Goal: Transaction & Acquisition: Purchase product/service

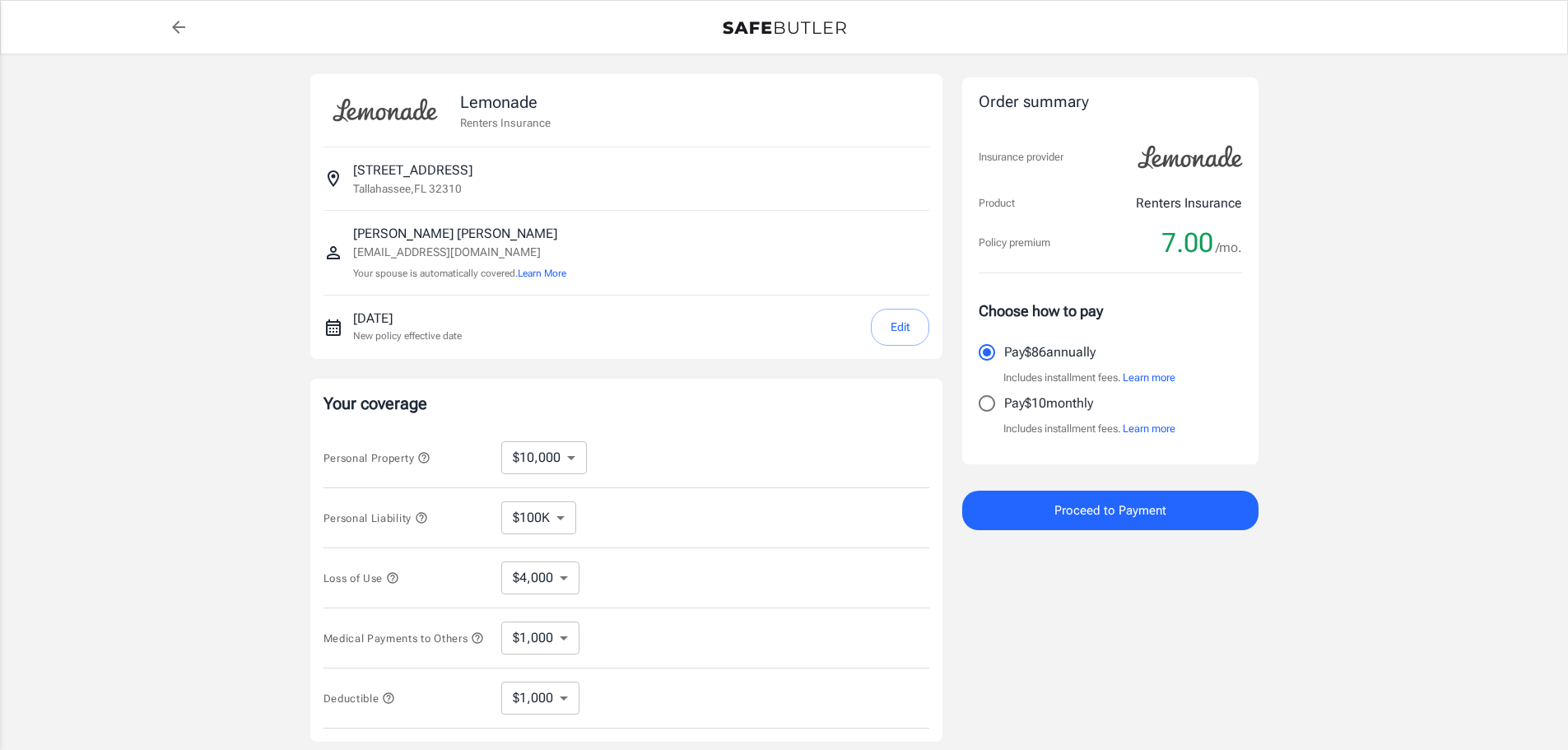
select select "1000"
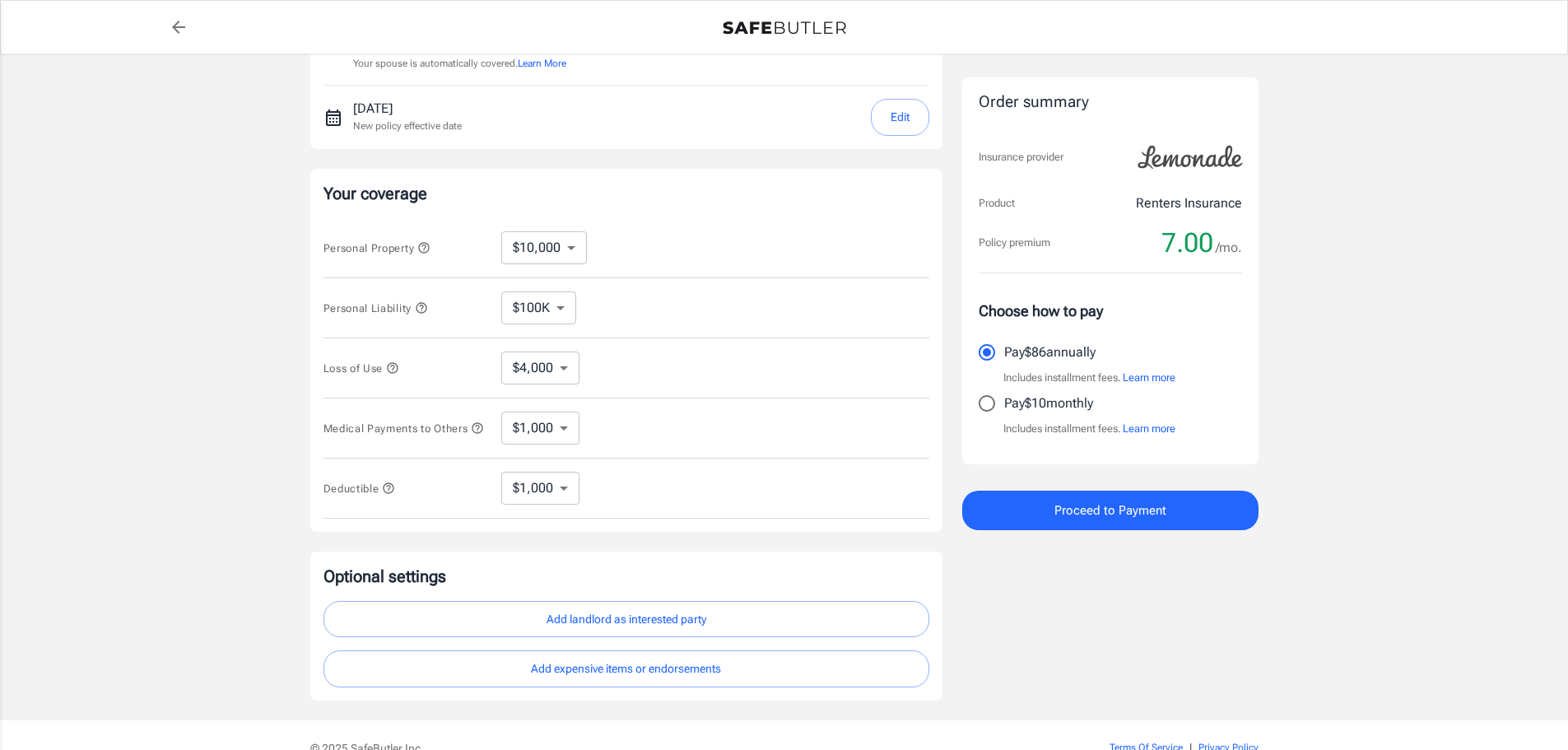
scroll to position [220, 0]
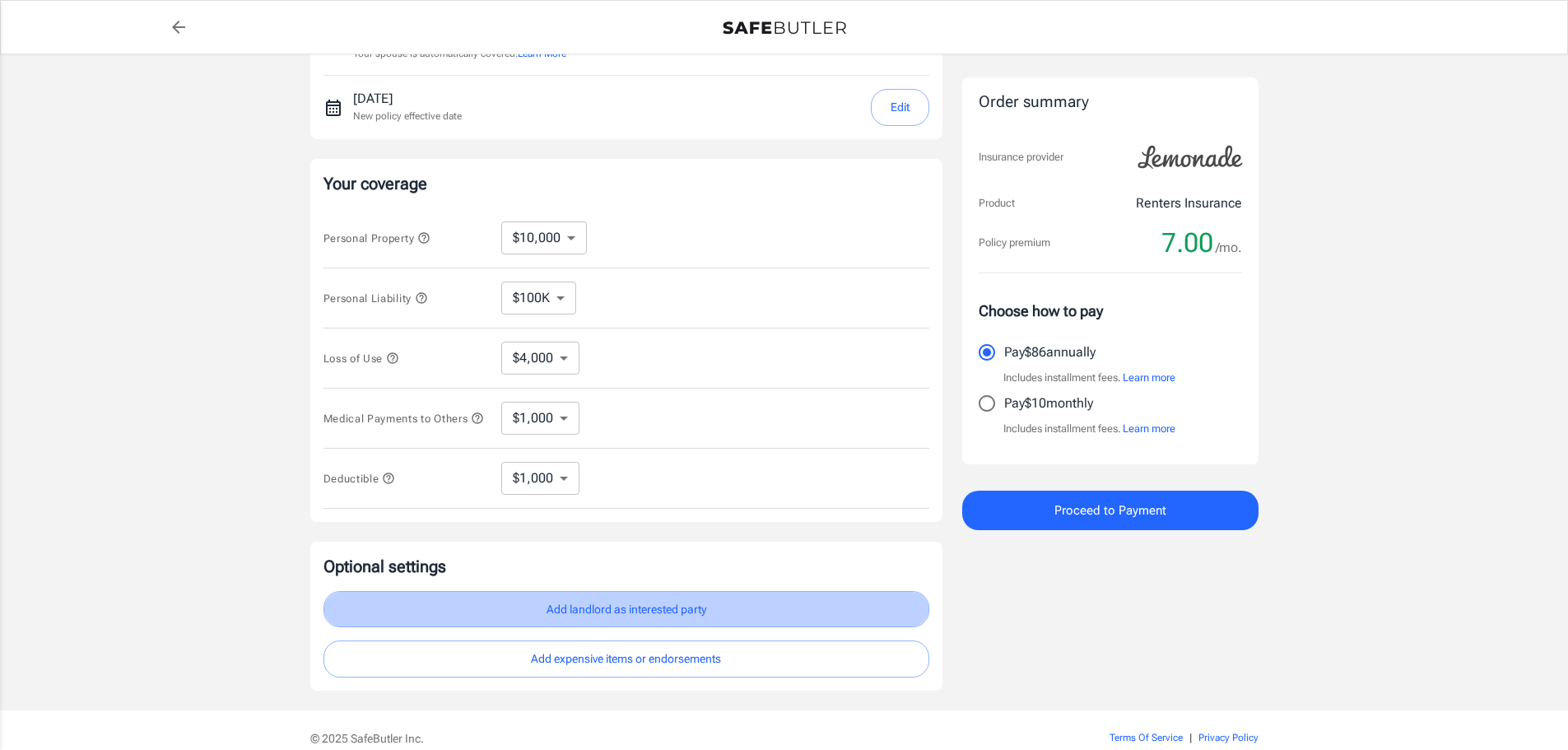
click at [646, 622] on button "Add landlord as interested party" at bounding box center [626, 609] width 606 height 37
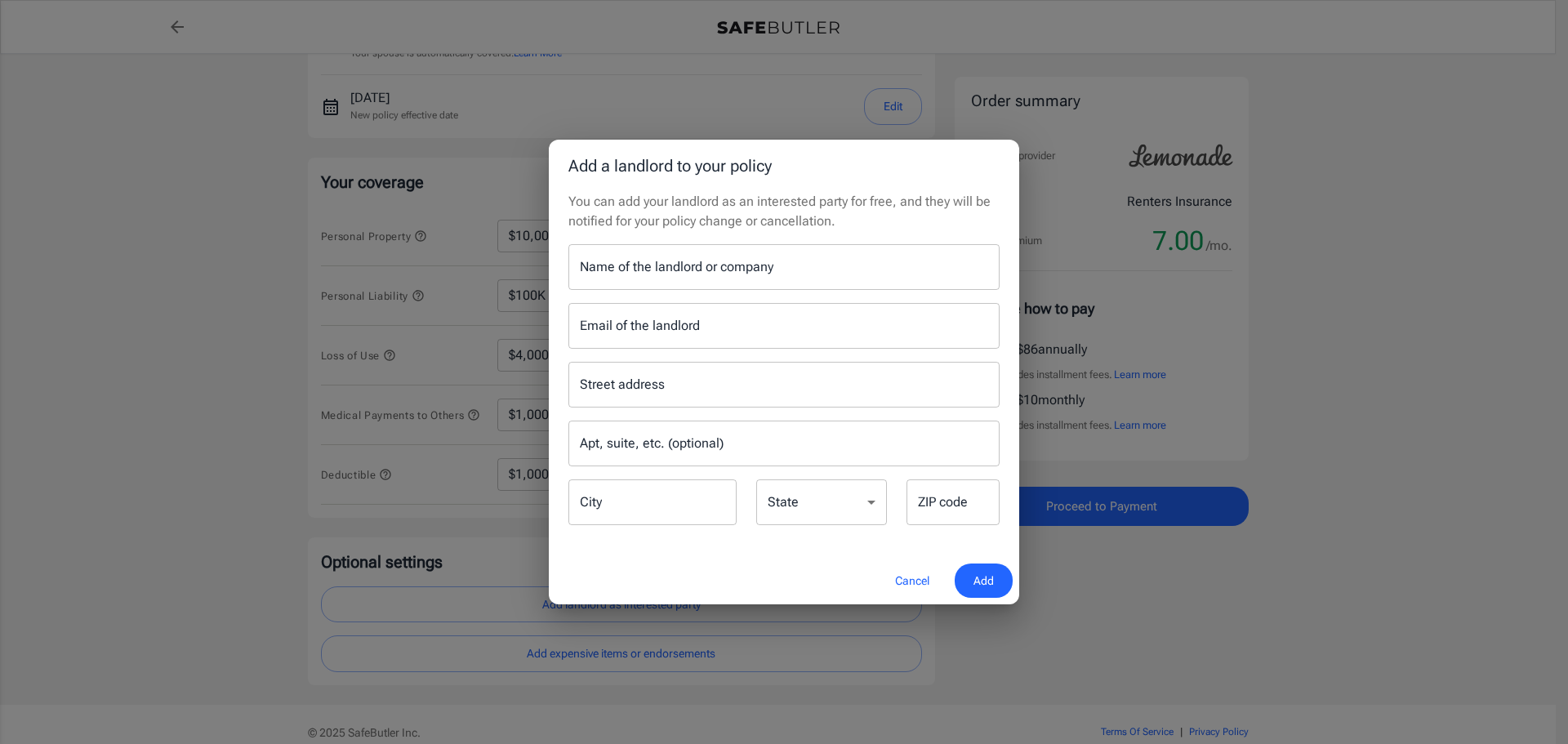
click at [1400, 546] on div "Add a landlord to your policy You can add your landlord as an interested party …" at bounding box center [784, 372] width 1568 height 744
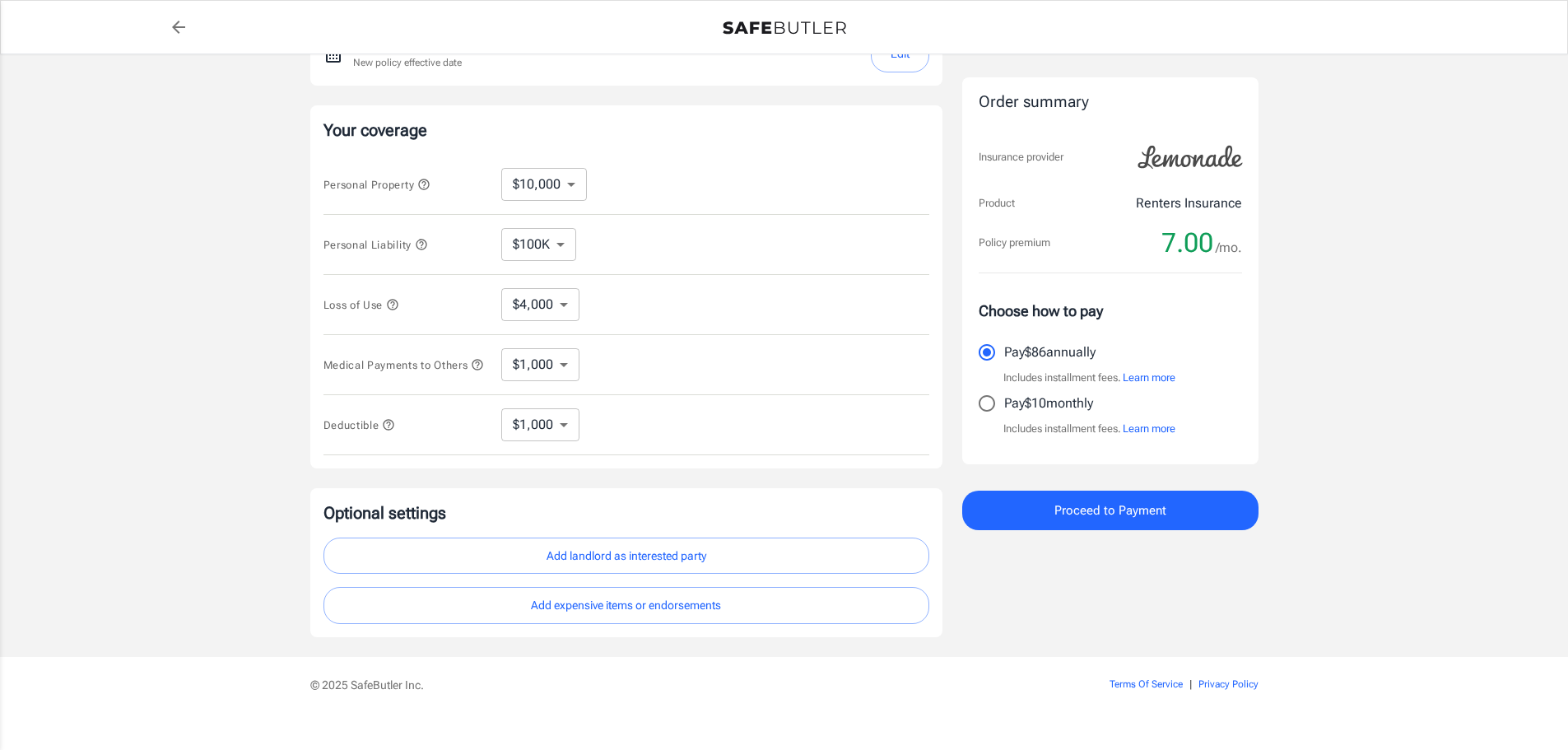
scroll to position [302, 0]
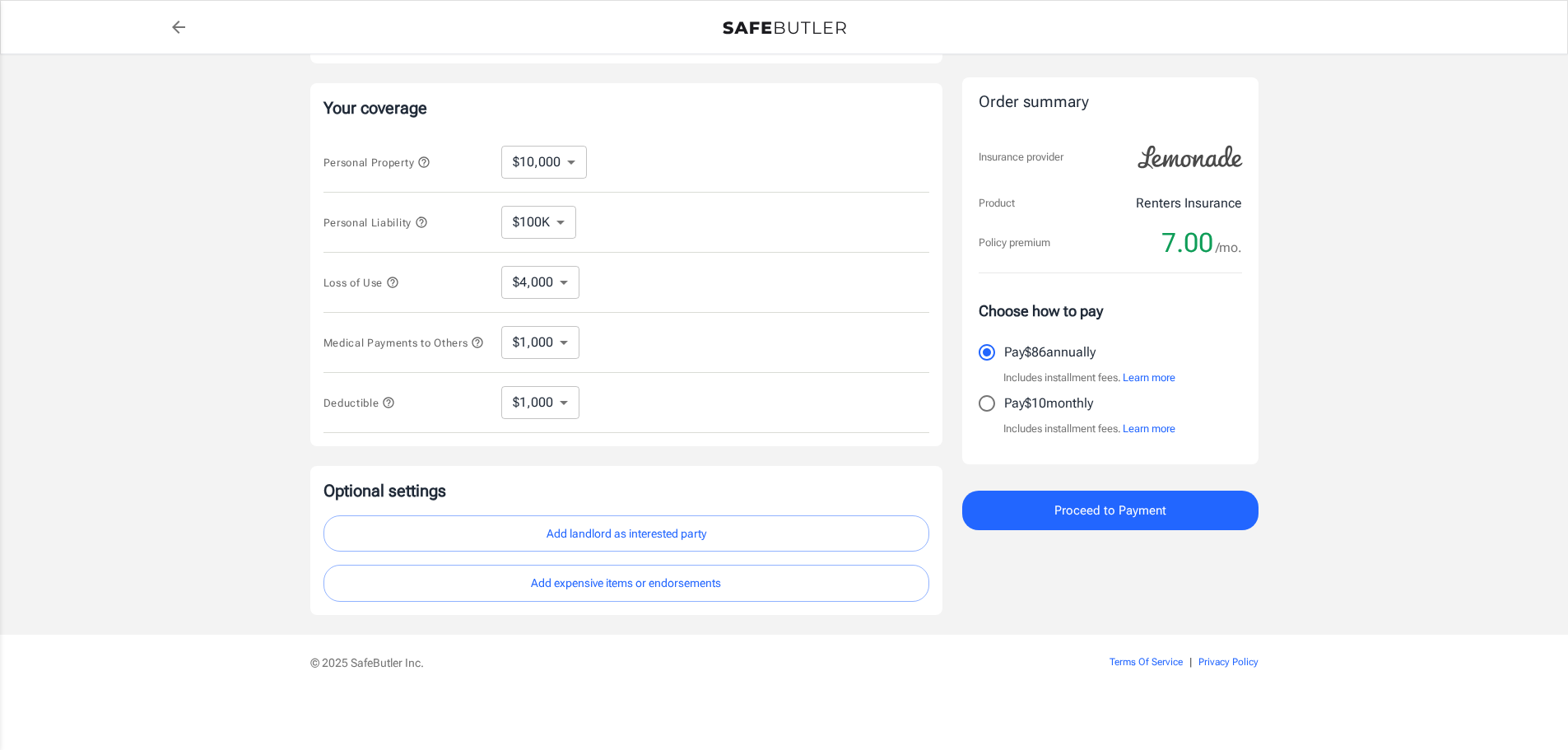
click at [840, 589] on button "Add expensive items or endorsements" at bounding box center [626, 583] width 606 height 37
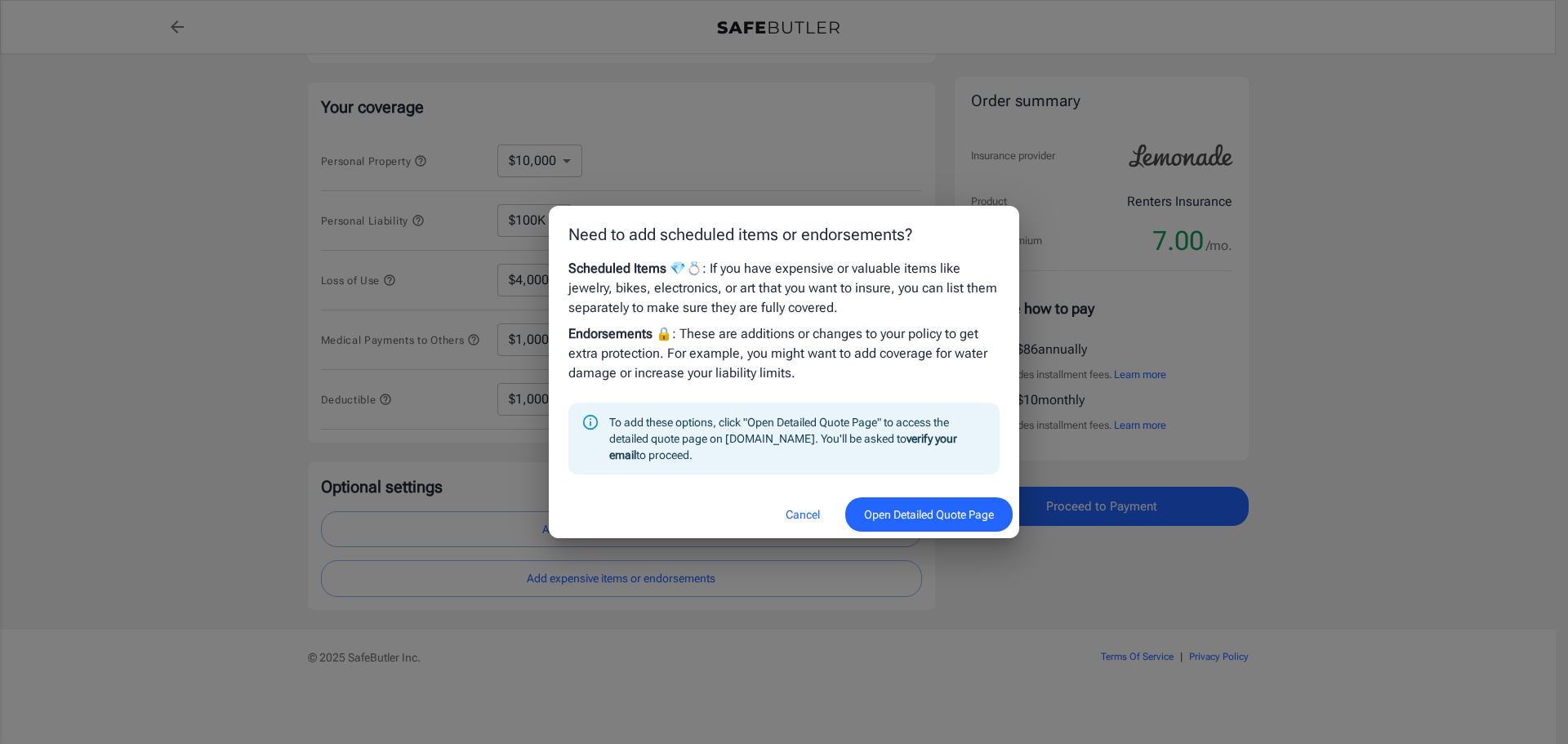
click at [899, 512] on button "Open Detailed Quote Page" at bounding box center [928, 515] width 167 height 36
click at [788, 515] on button "Cancel" at bounding box center [803, 515] width 72 height 36
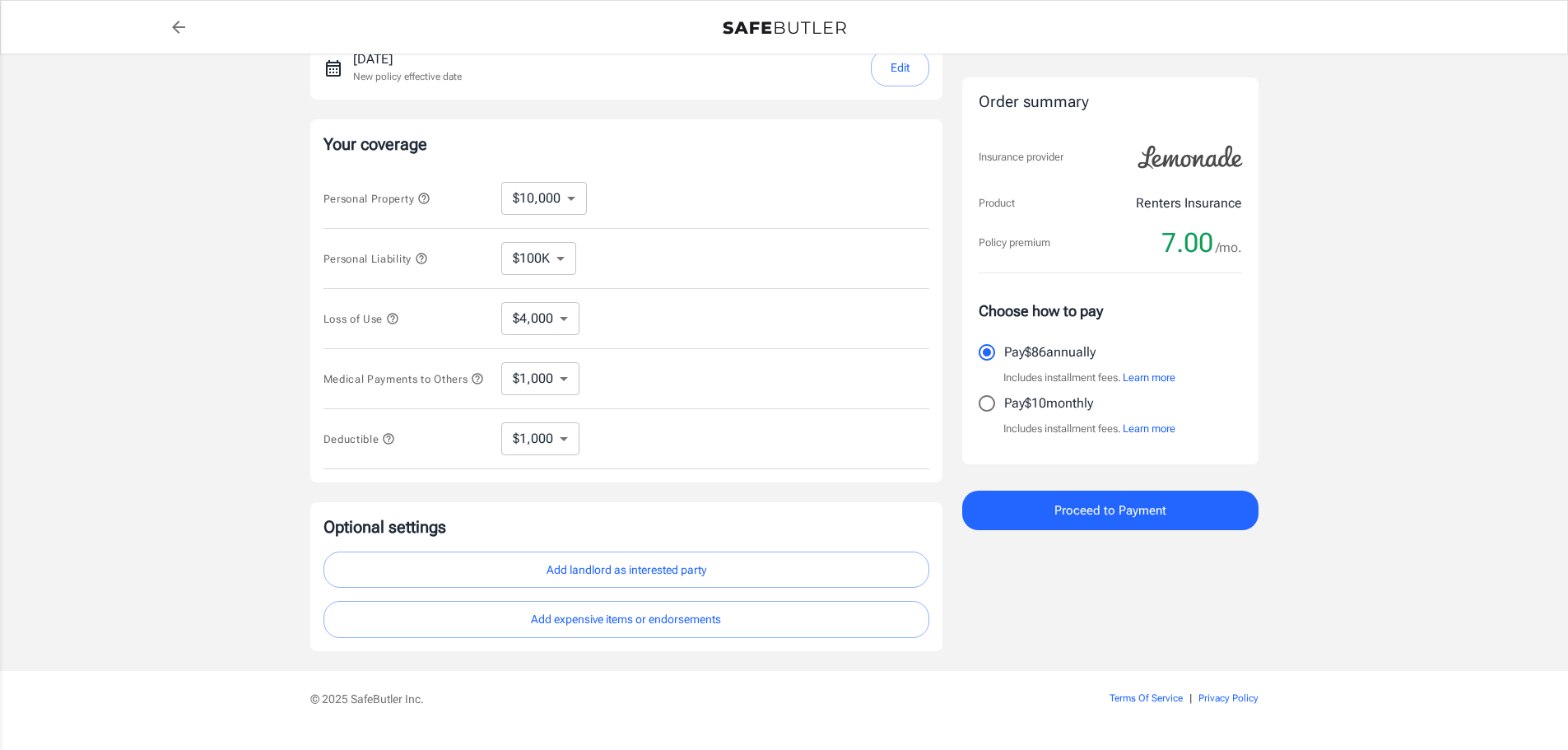
scroll to position [0, 0]
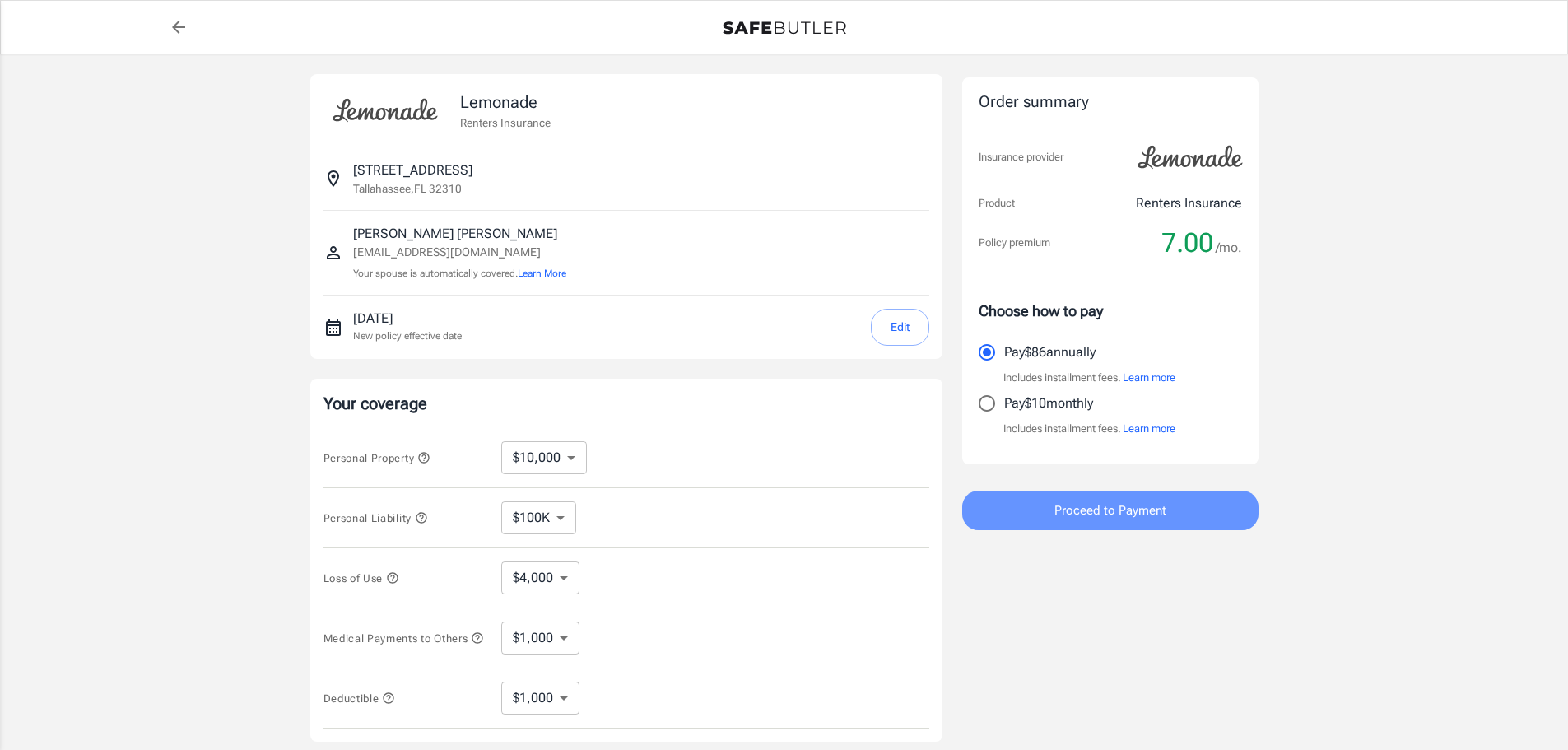
click at [1229, 502] on button "Proceed to Payment" at bounding box center [1110, 510] width 296 height 39
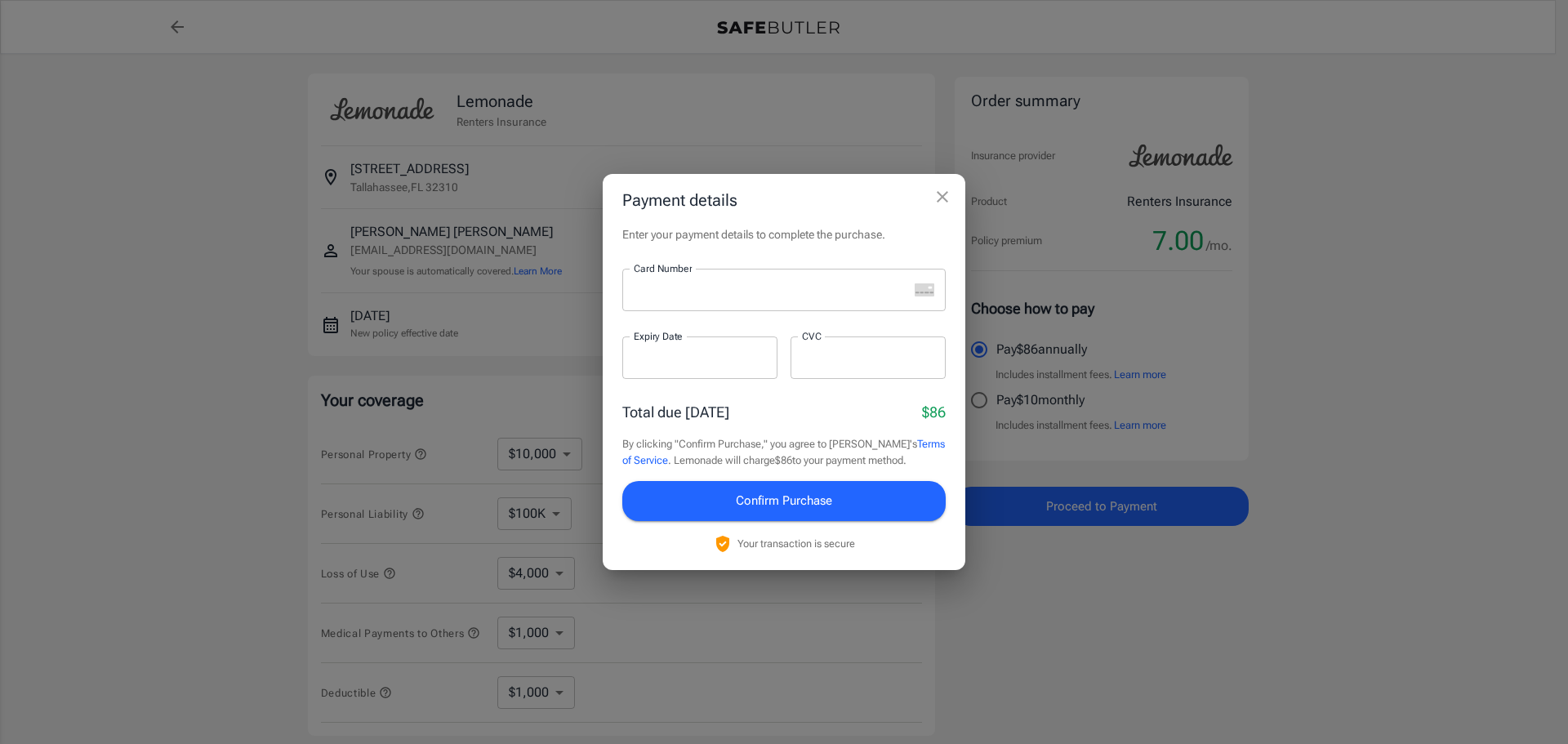
click at [1479, 510] on div "Payment details Enter your payment details to complete the purchase. Card Numbe…" at bounding box center [784, 372] width 1568 height 744
click at [177, 493] on div "Payment details Enter your payment details to complete the purchase. Card Numbe…" at bounding box center [784, 372] width 1568 height 744
click at [950, 200] on icon "close" at bounding box center [942, 197] width 20 height 20
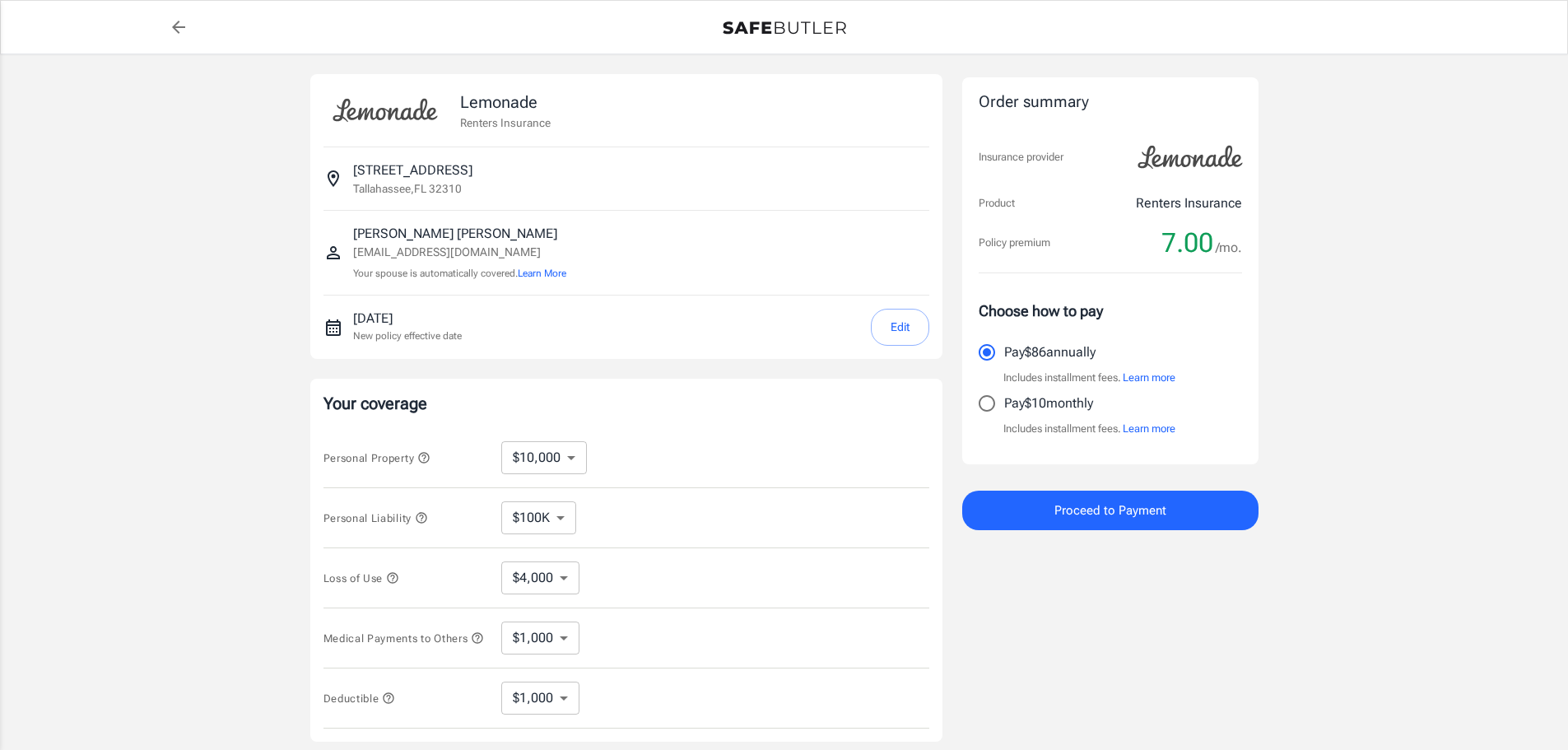
click at [170, 16] on link "back to quotes" at bounding box center [179, 27] width 33 height 33
select select "1000"
select select "20000"
select select "500"
click at [540, 448] on select "$10,000 $20,000 $30,000 $40,000 $50,000 $100K" at bounding box center [545, 458] width 86 height 33
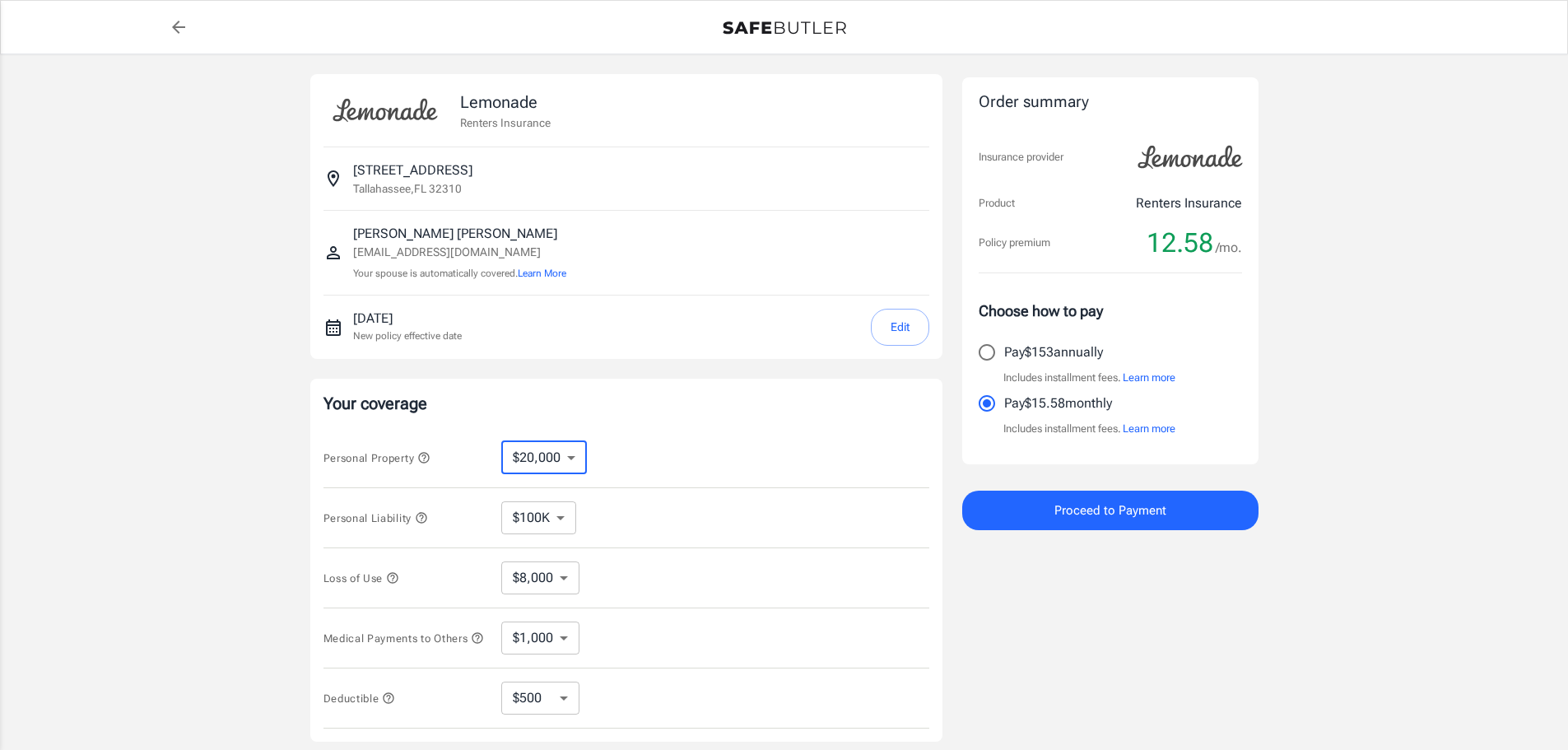
select select "10000"
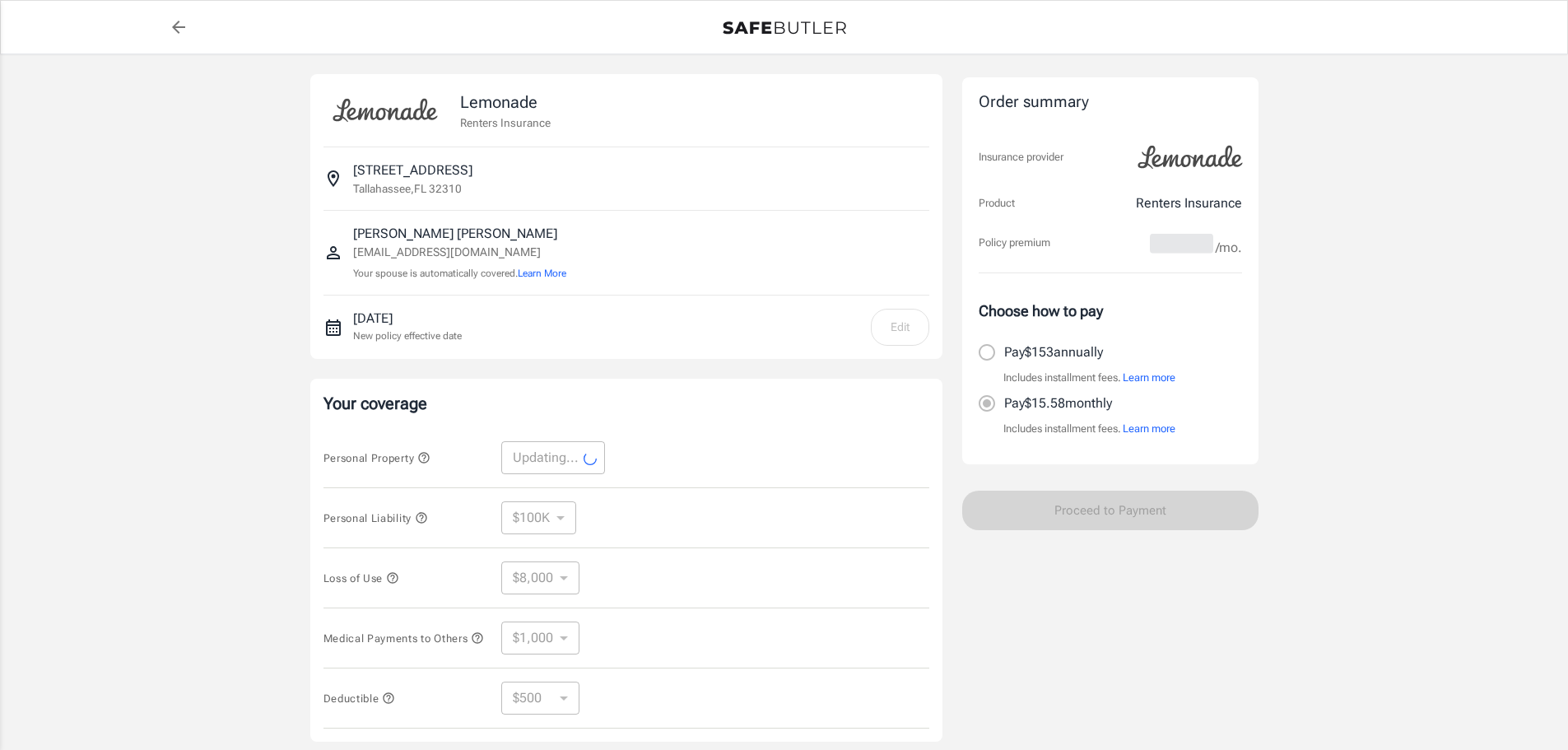
scroll to position [164, 0]
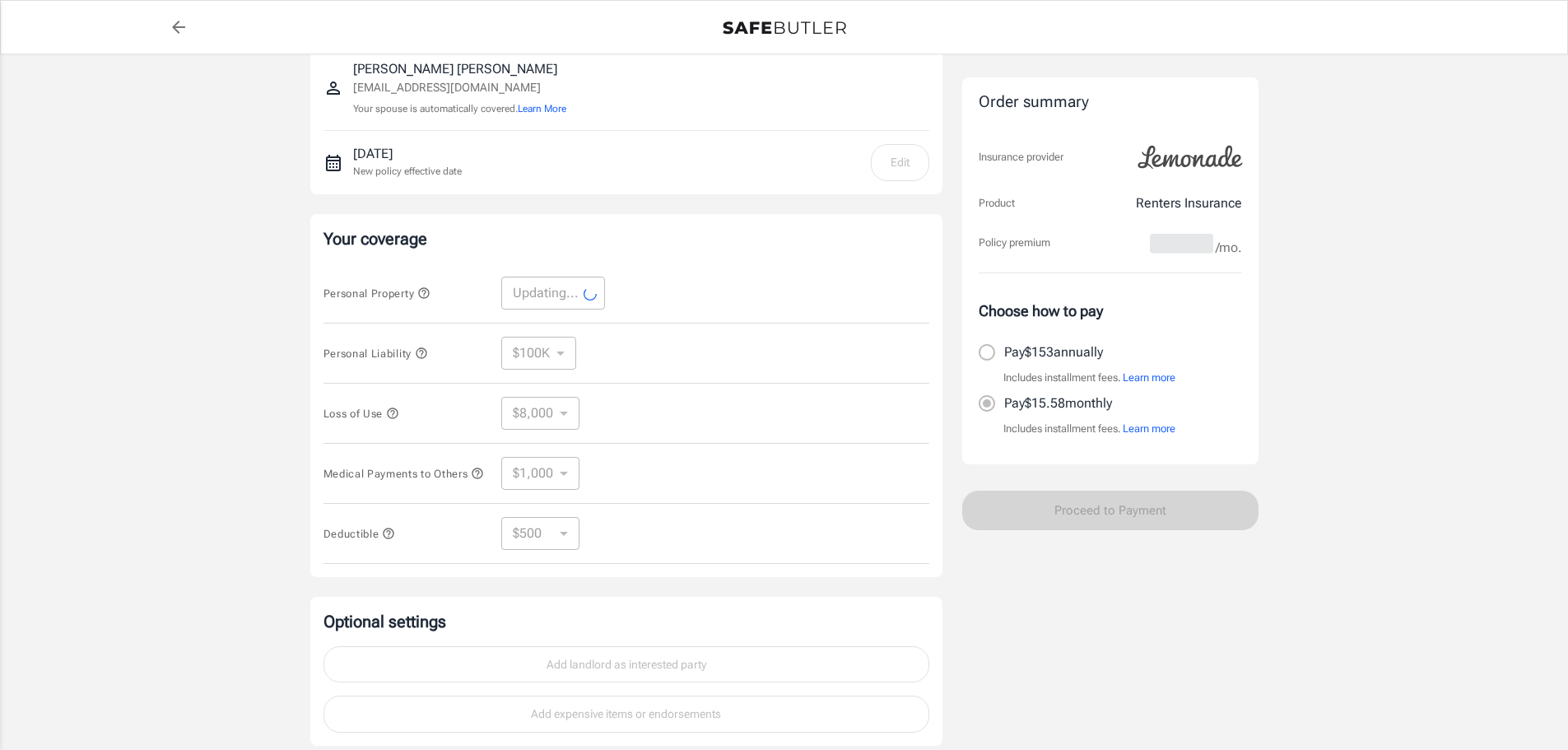
select select "10000"
select select "4000"
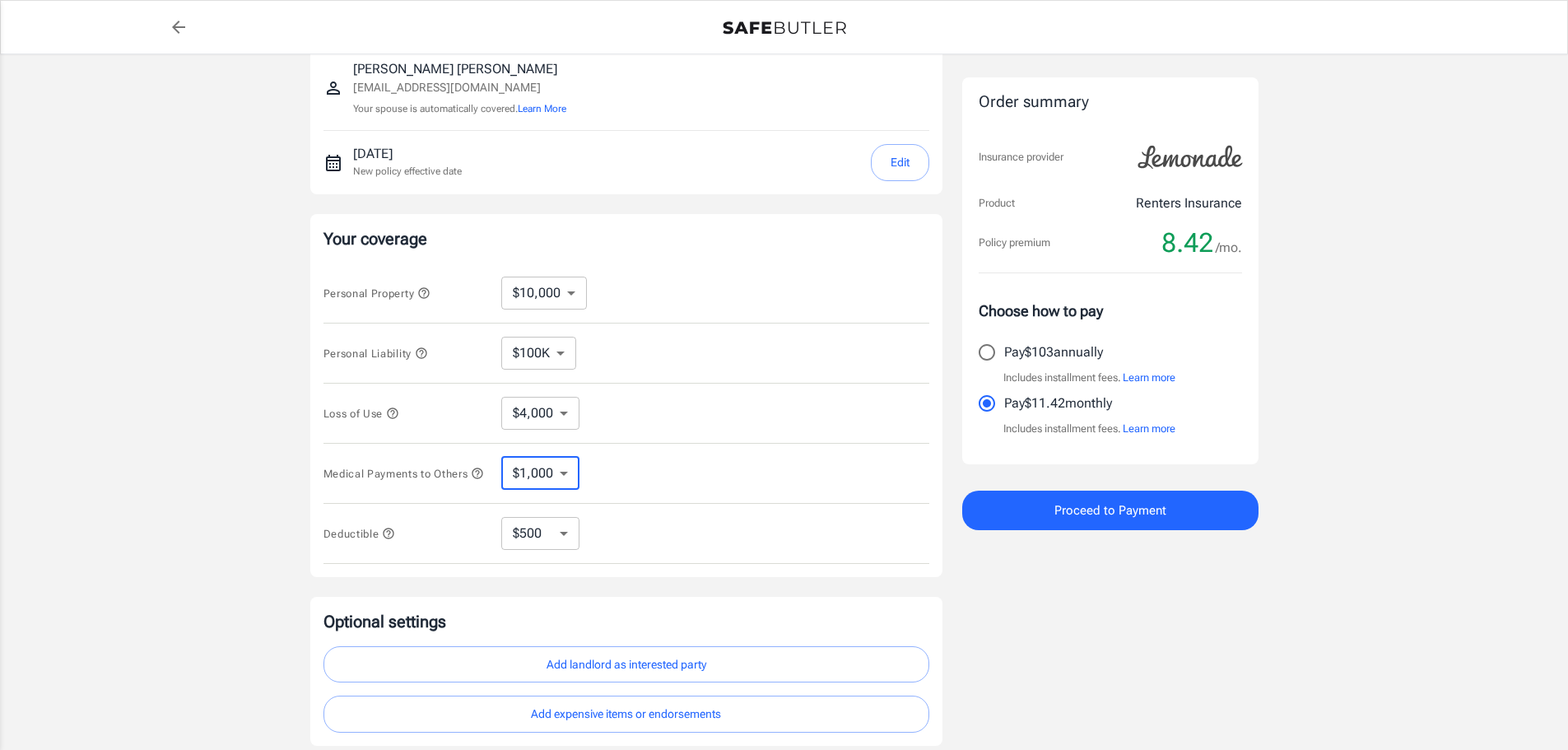
click at [544, 473] on select "$1,000 $2,000 $3,000 $4,000 $5,000" at bounding box center [540, 474] width 78 height 33
click at [662, 445] on div "Medical Payments to Others $1,000 $2,000 $3,000 $4,000 $5,000 ​" at bounding box center [626, 474] width 606 height 60
click at [519, 542] on select "$250 $500 $1,000" at bounding box center [540, 534] width 78 height 33
select select "1000"
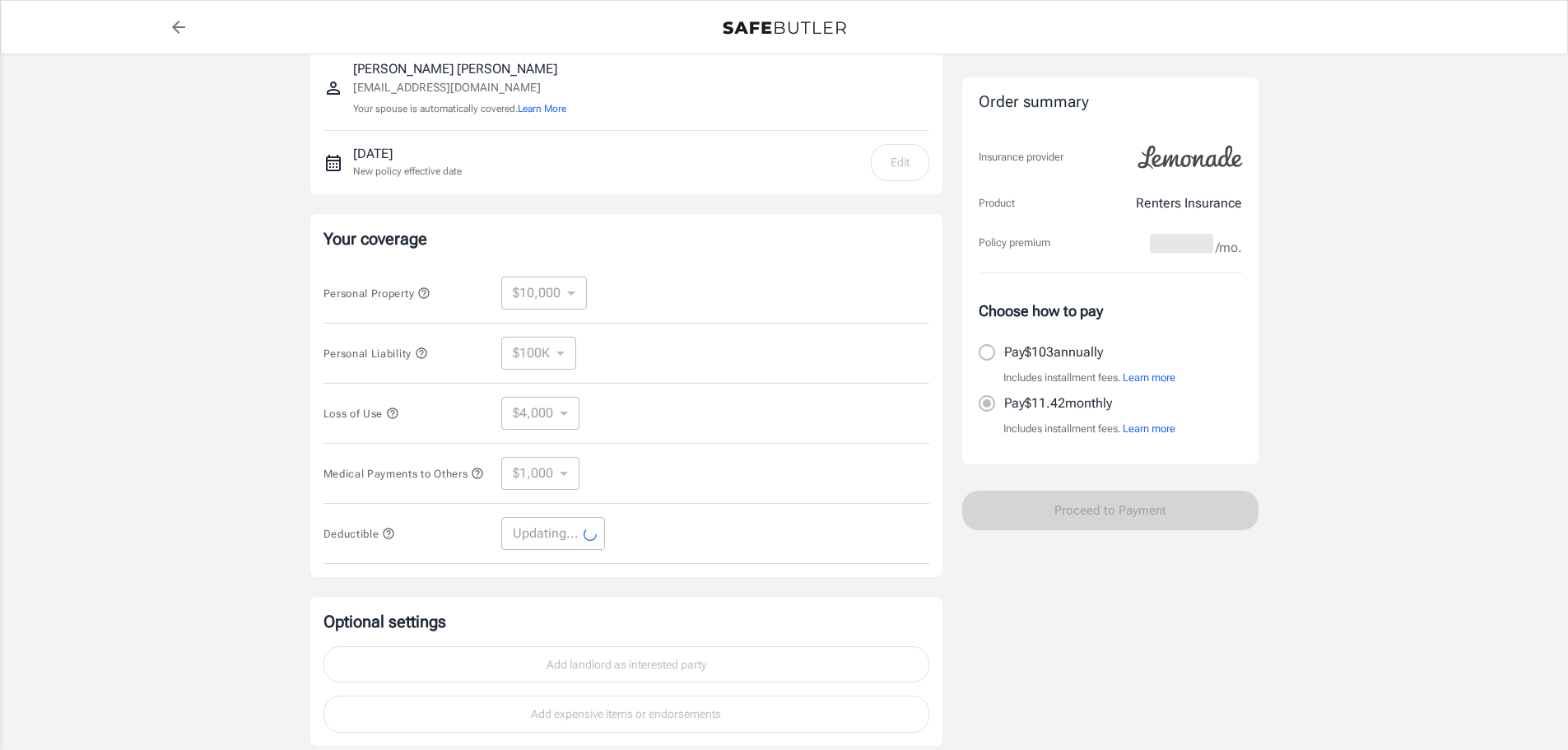
select select "1000"
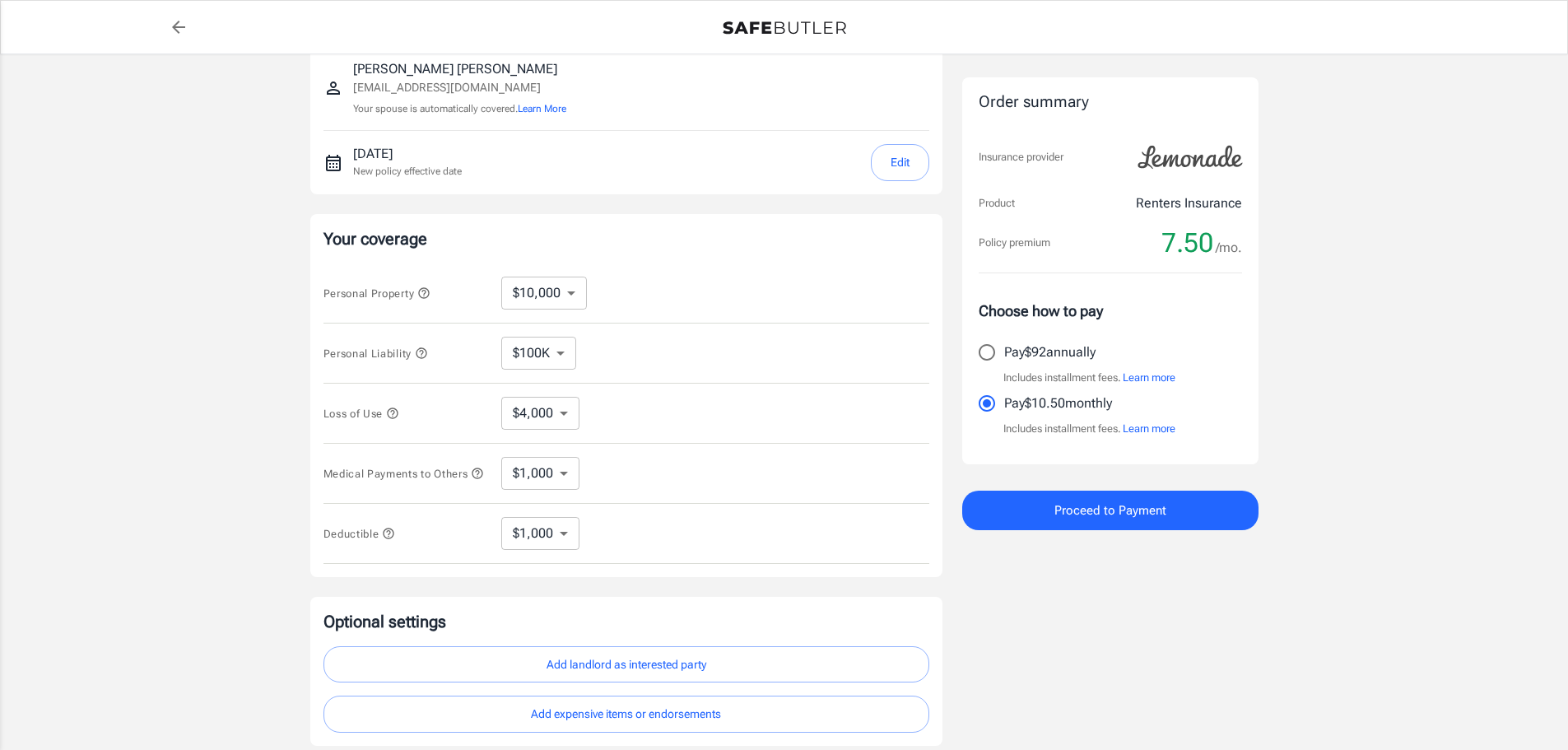
click at [535, 337] on select "$100K $200K $300K $400K $500K" at bounding box center [539, 353] width 75 height 33
click at [531, 275] on div "Personal Property $10,000 $20,000 $30,000 $40,000 $50,000 $100K ​" at bounding box center [626, 293] width 606 height 60
click at [540, 419] on select "$4,000" at bounding box center [540, 413] width 78 height 33
click at [1020, 579] on div "Order summary Insurance provider Product Renters Insurance Policy premium 7.50 …" at bounding box center [1110, 327] width 296 height 837
click at [545, 476] on select "$1,000 $2,000 $3,000 $4,000 $5,000" at bounding box center [540, 474] width 78 height 33
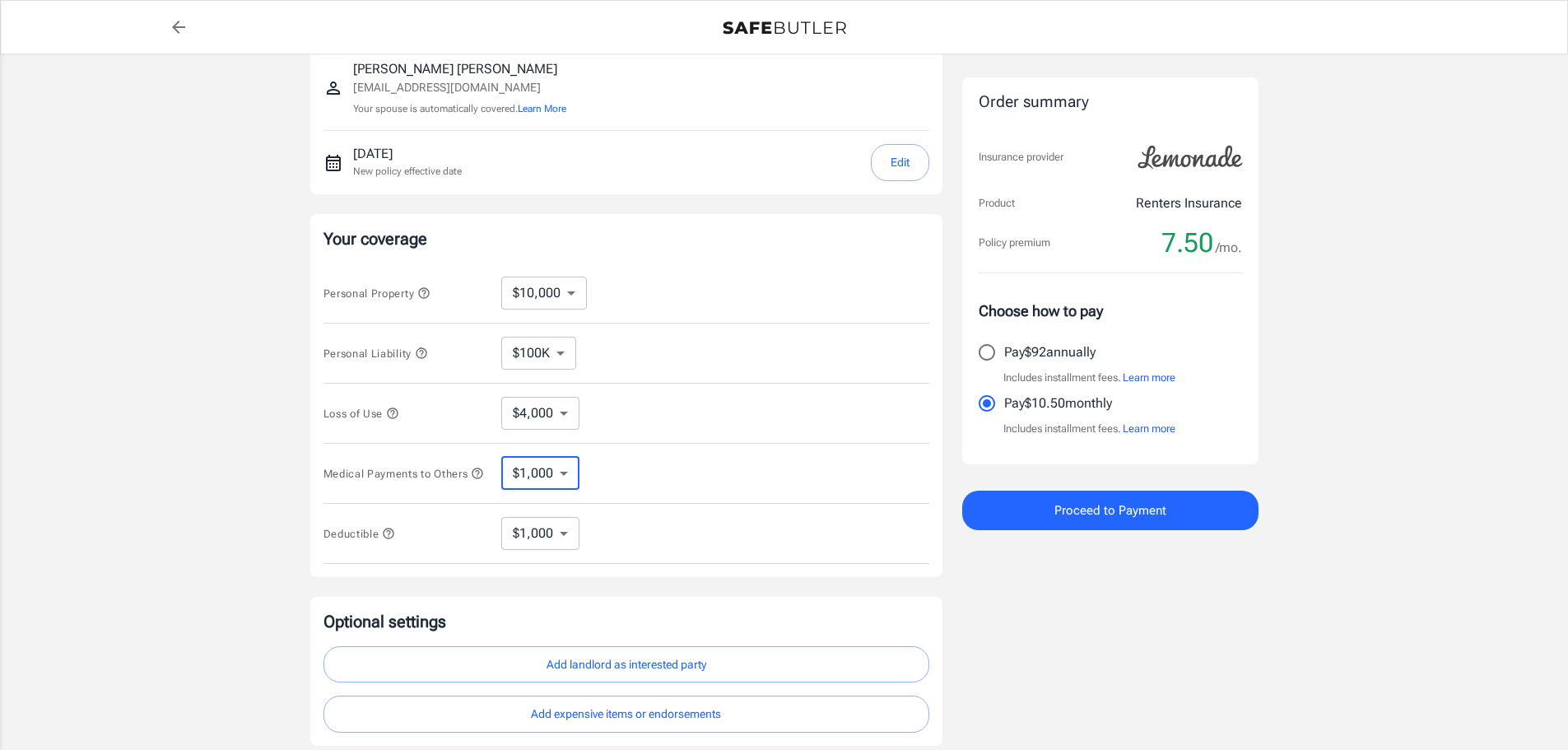
click at [1496, 547] on div "Lemonade Renters Insurance 2059 Hillsborough Street Tallahassee , FL 32310 Euge…" at bounding box center [784, 328] width 1568 height 876
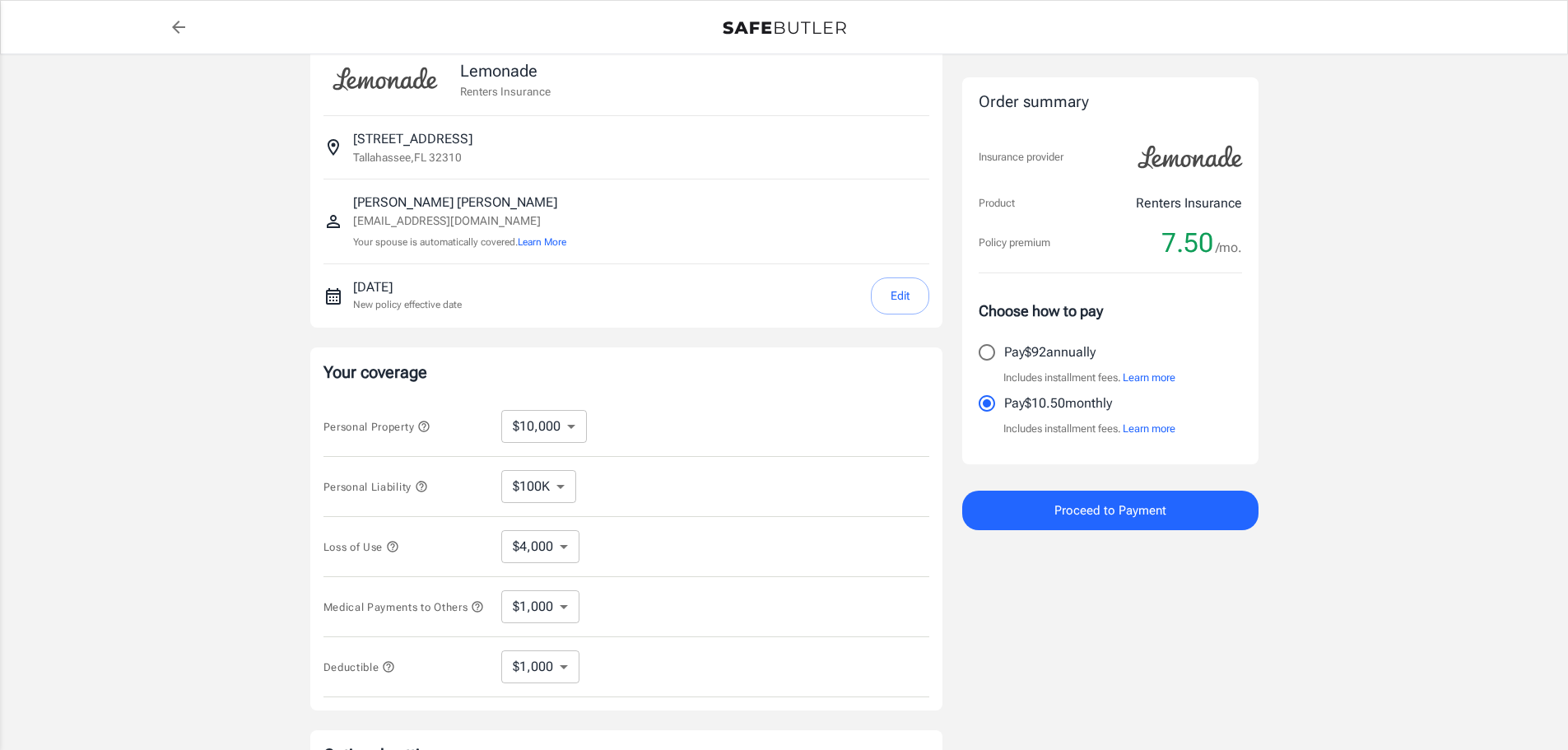
scroll to position [0, 0]
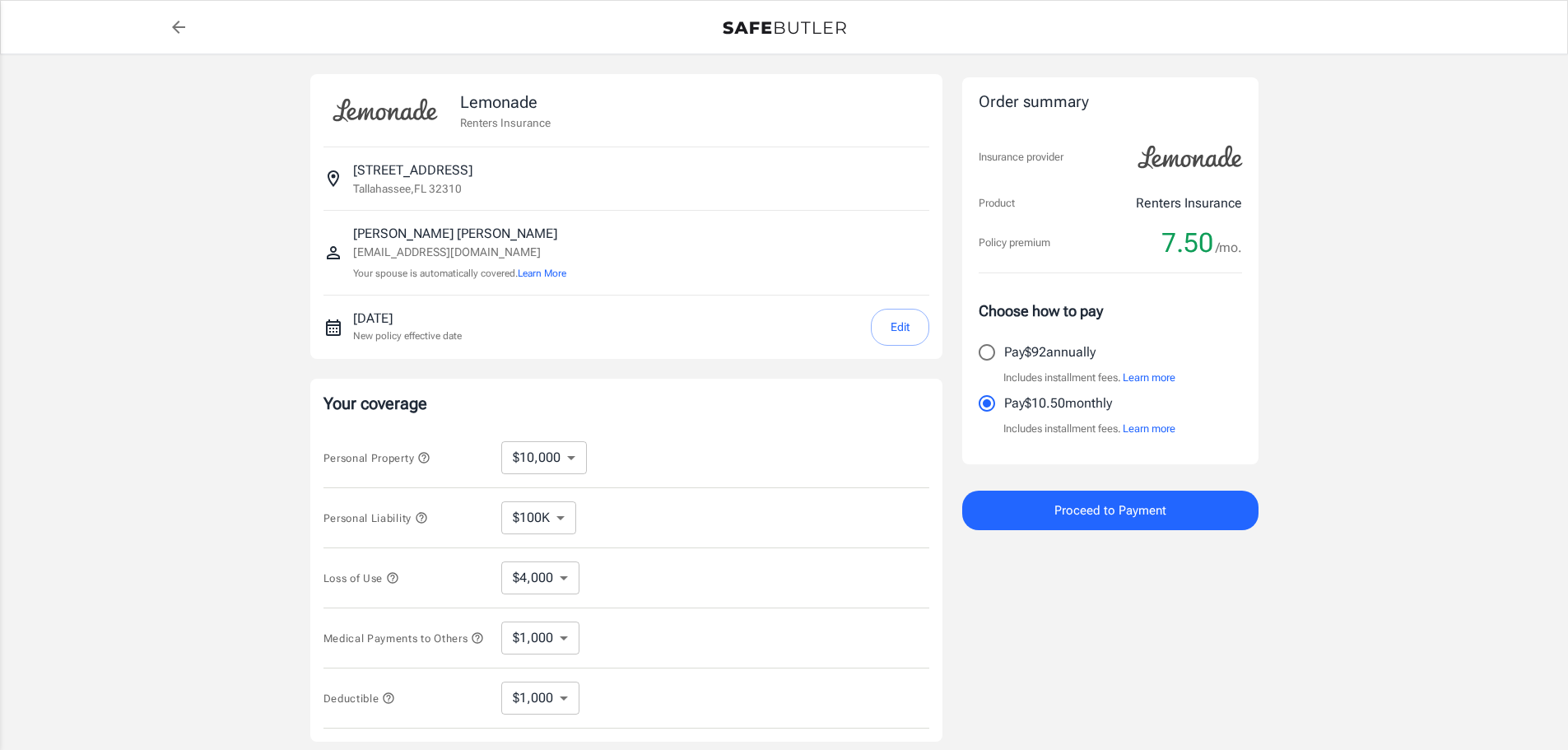
click at [791, 17] on div at bounding box center [784, 27] width 123 height 20
click at [790, 29] on img at bounding box center [784, 27] width 123 height 13
select select "20000"
select select "500"
click at [563, 466] on select "$10,000 $20,000 $30,000 $40,000 $50,000 $100K" at bounding box center [545, 458] width 86 height 33
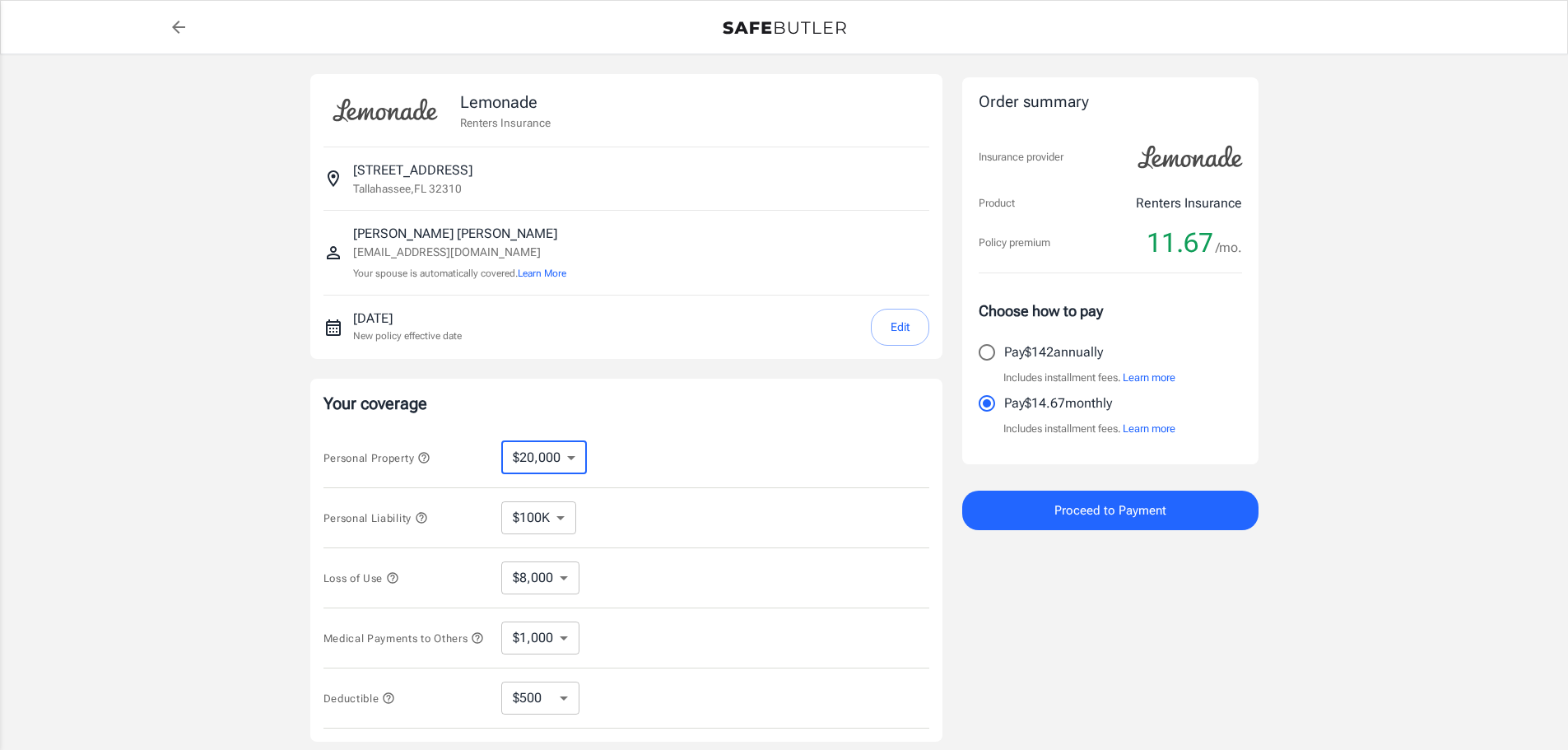
select select "10000"
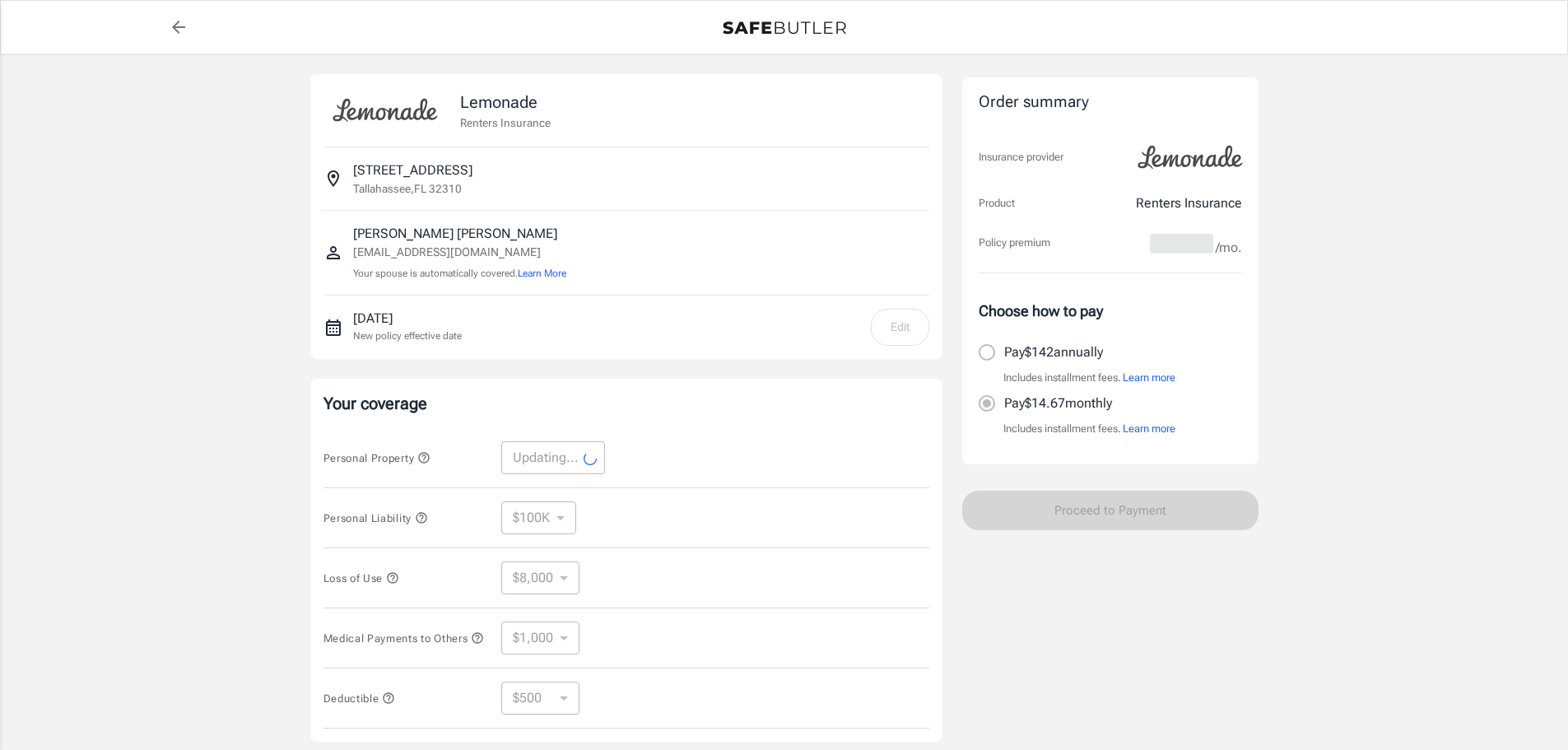
select select "10000"
select select "4000"
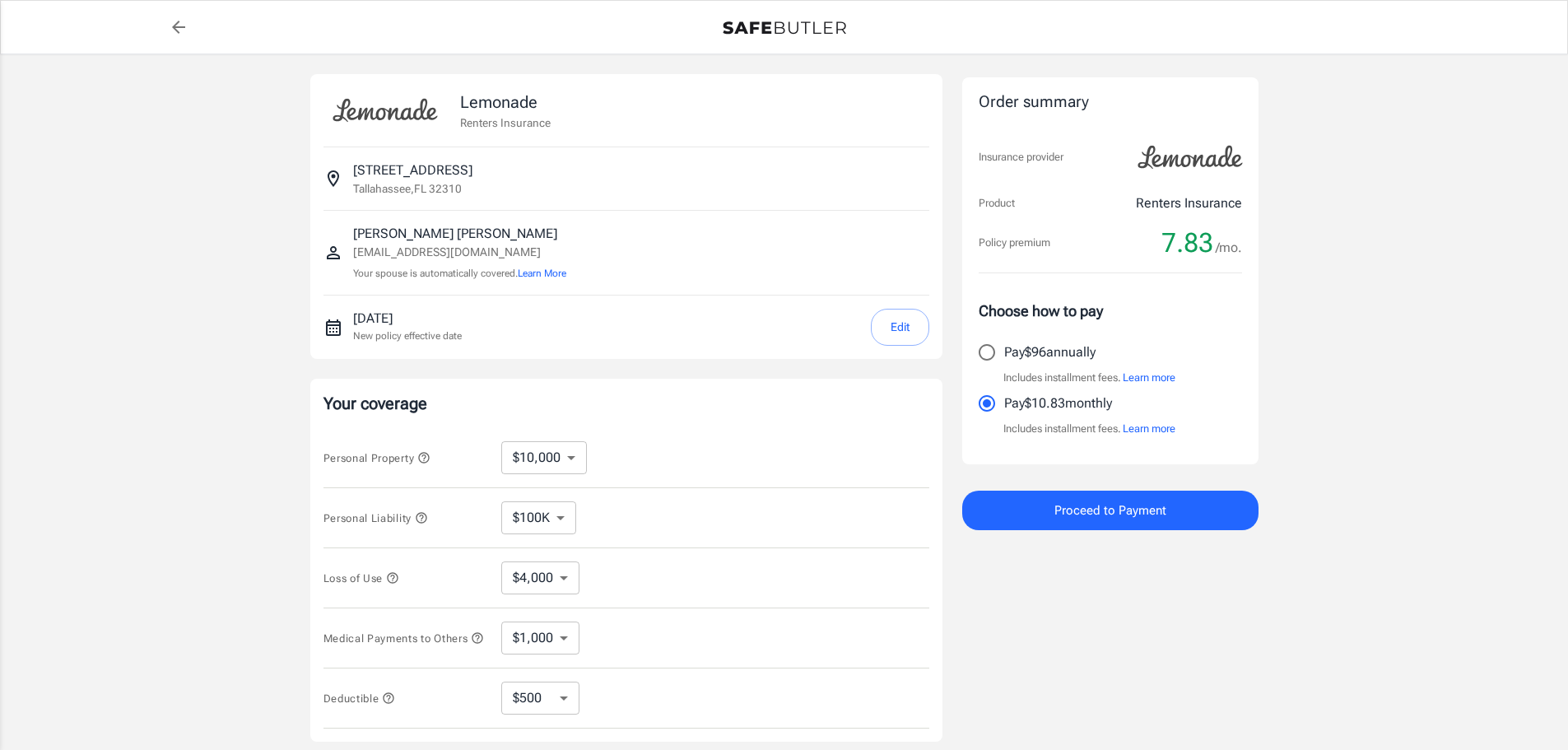
click at [548, 562] on select "$4,000" at bounding box center [540, 578] width 78 height 33
click at [548, 581] on select "$4,000" at bounding box center [540, 578] width 78 height 33
drag, startPoint x: 548, startPoint y: 581, endPoint x: 560, endPoint y: 580, distance: 12.0
click at [548, 581] on select "$4,000" at bounding box center [540, 578] width 78 height 33
click at [502, 561] on select "$4,000" at bounding box center [540, 578] width 78 height 33
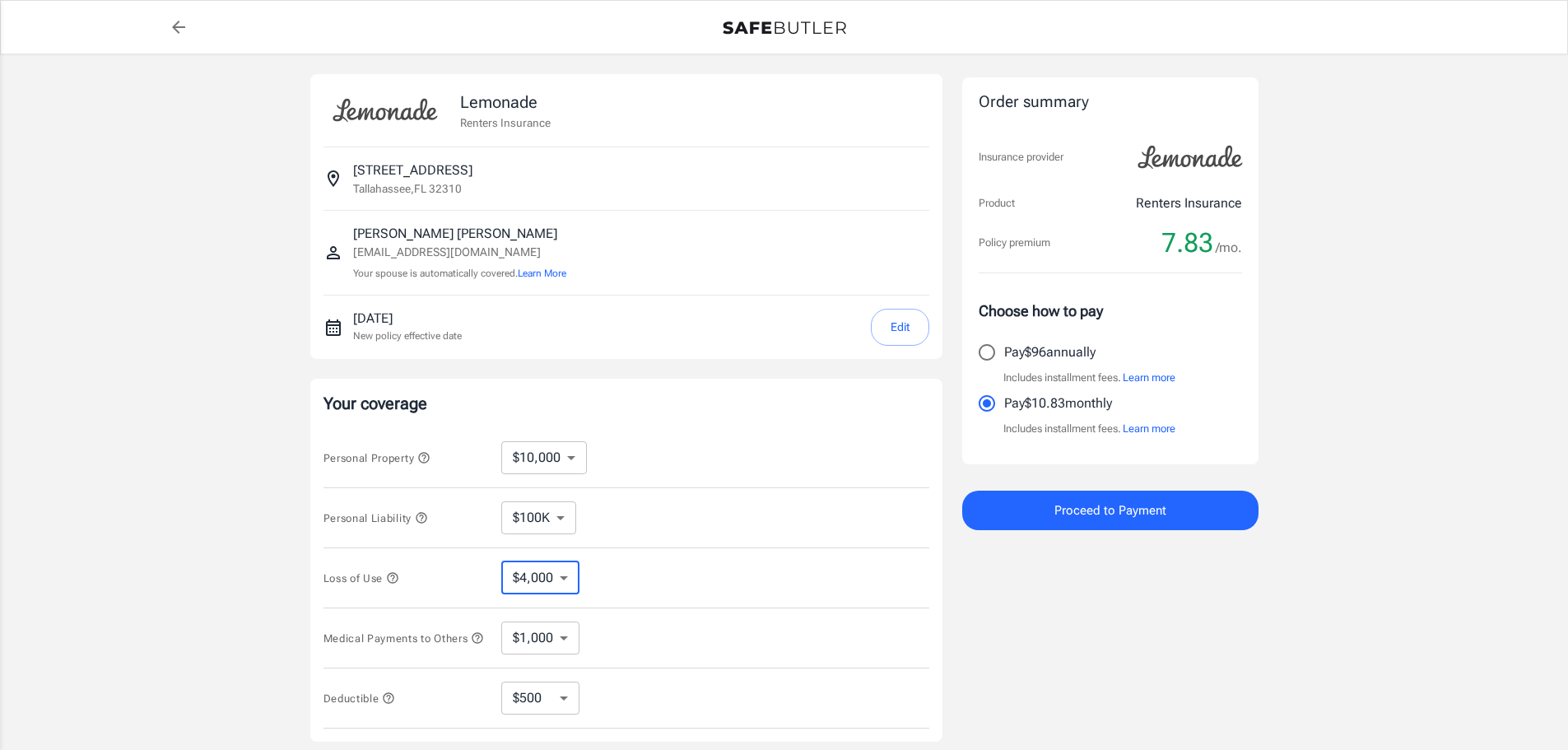
scroll to position [82, 0]
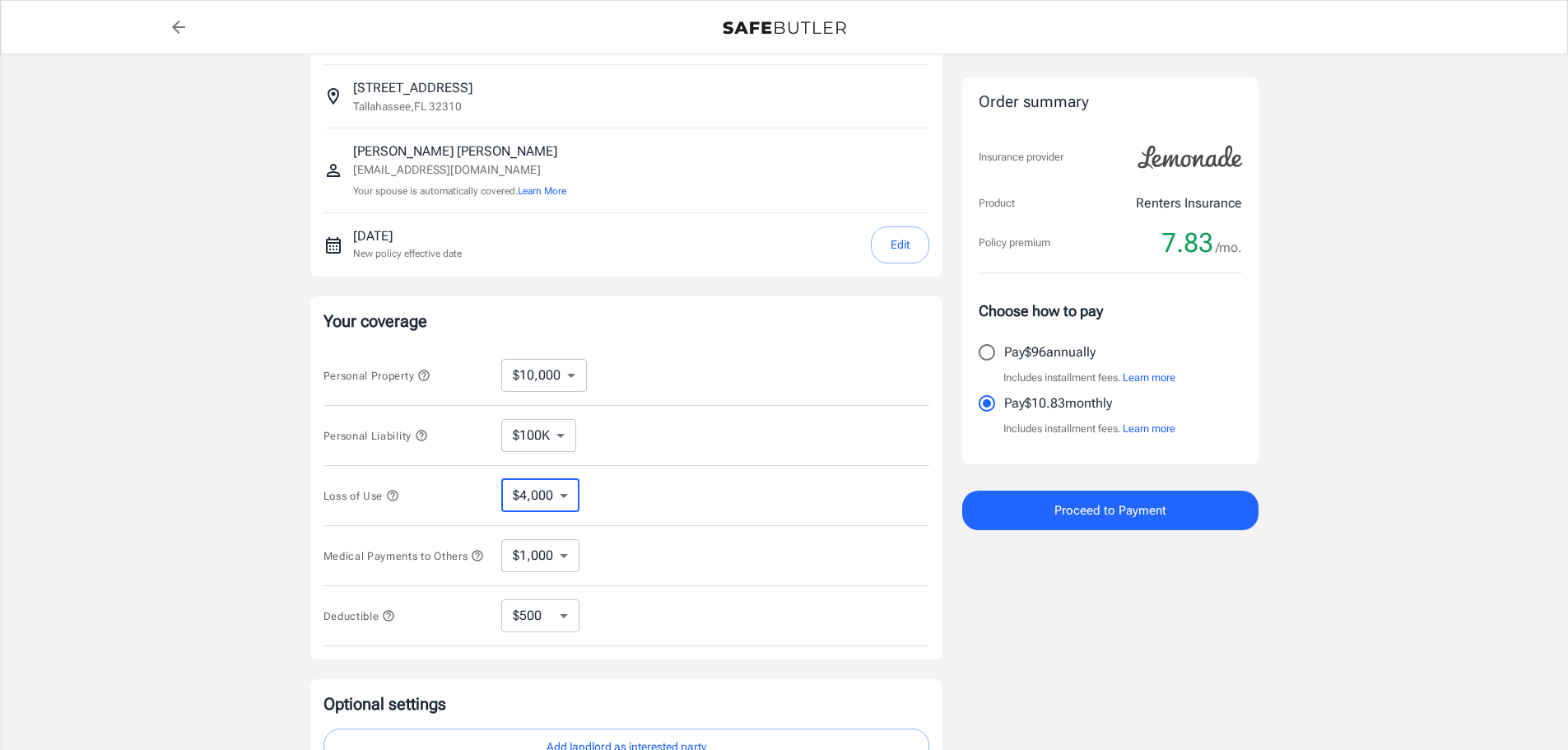
click at [570, 618] on select "$250 $500 $1,000" at bounding box center [540, 616] width 78 height 33
select select "1000"
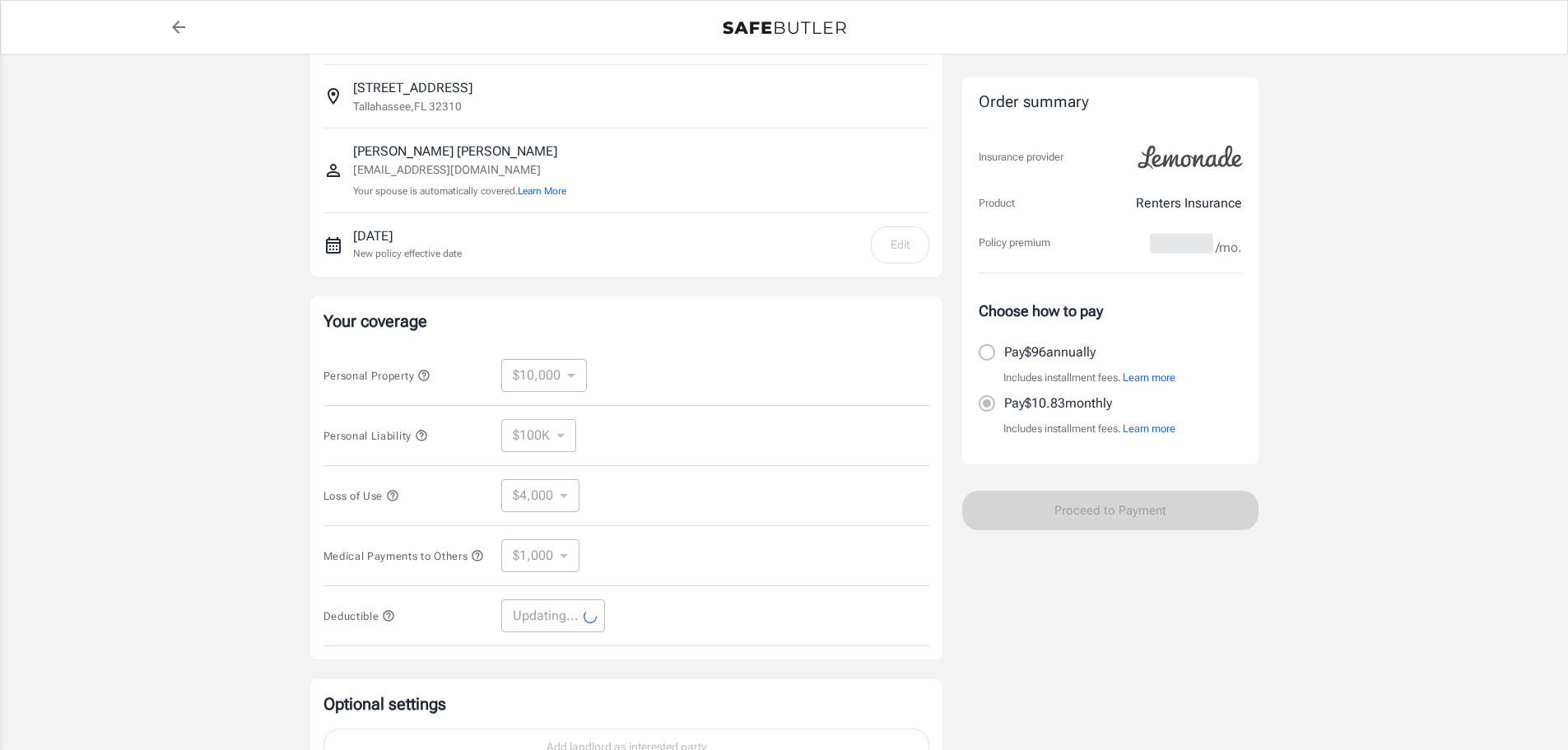
select select "1000"
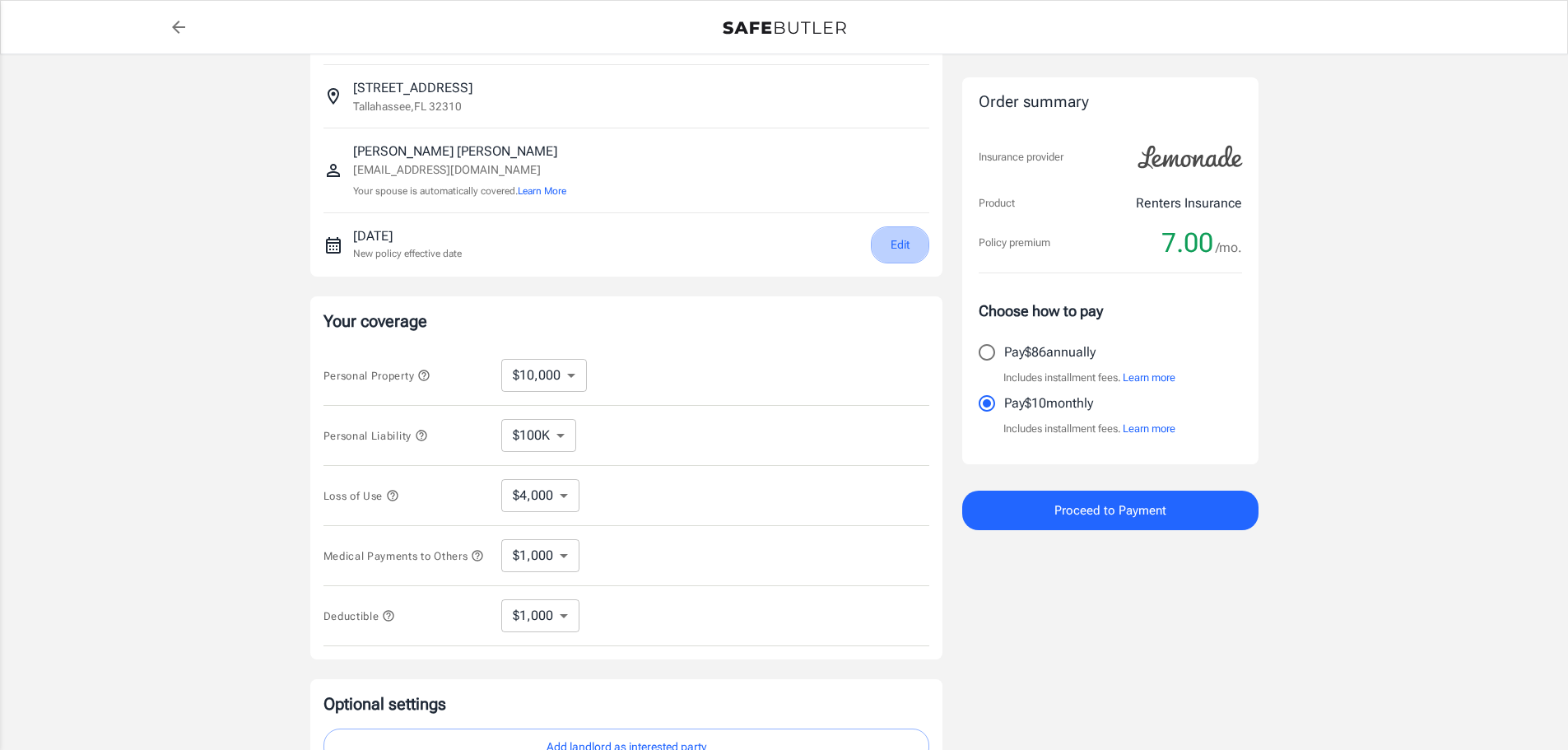
click at [879, 249] on button "Edit" at bounding box center [900, 245] width 59 height 37
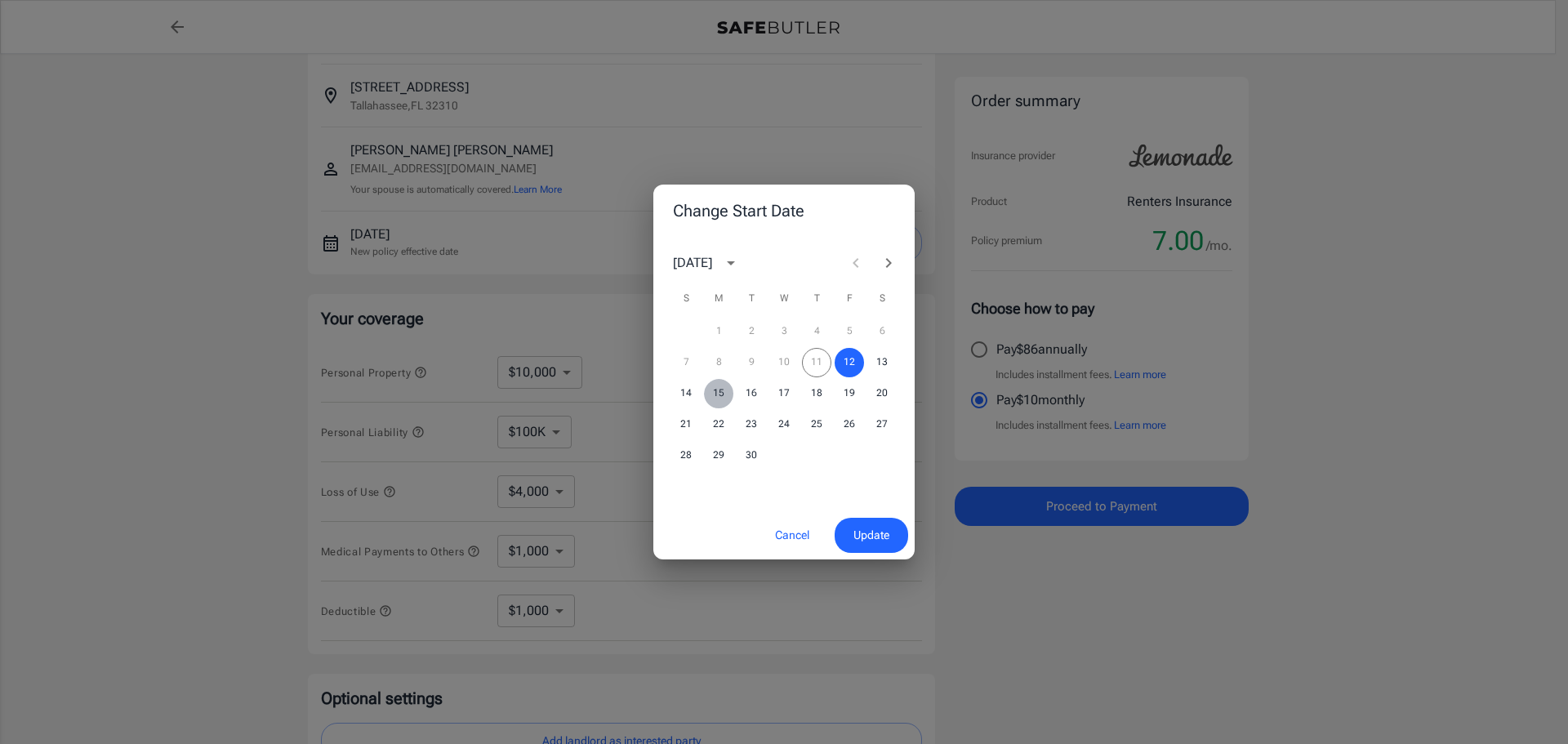
click at [719, 395] on button "15" at bounding box center [719, 394] width 29 height 29
click at [888, 535] on span "Update" at bounding box center [870, 536] width 36 height 21
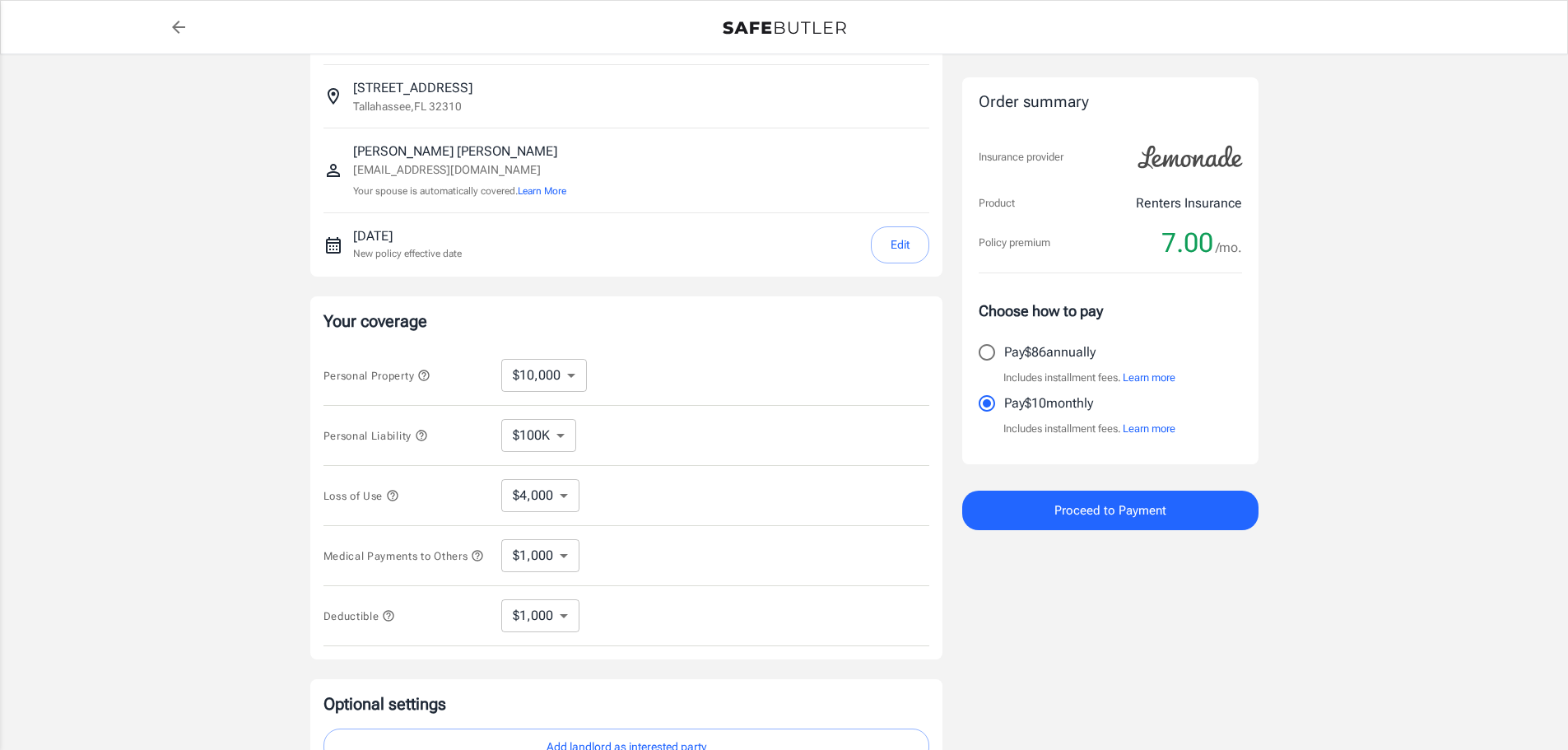
click at [1133, 503] on span "Proceed to Payment" at bounding box center [1111, 510] width 112 height 21
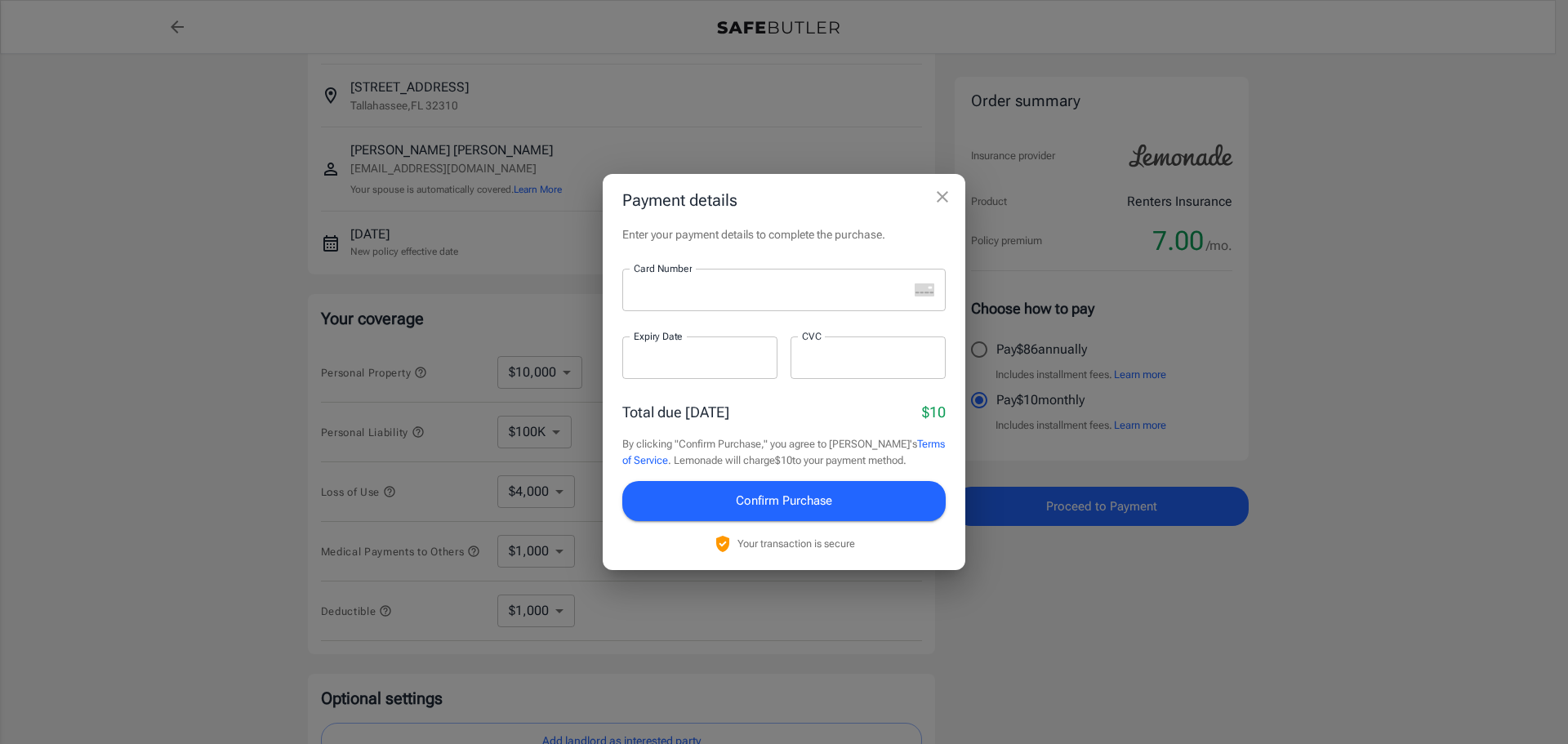
click at [719, 317] on p "​" at bounding box center [784, 322] width 301 height 16
click at [823, 371] on div at bounding box center [868, 357] width 155 height 42
click at [949, 195] on icon "close" at bounding box center [942, 197] width 20 height 20
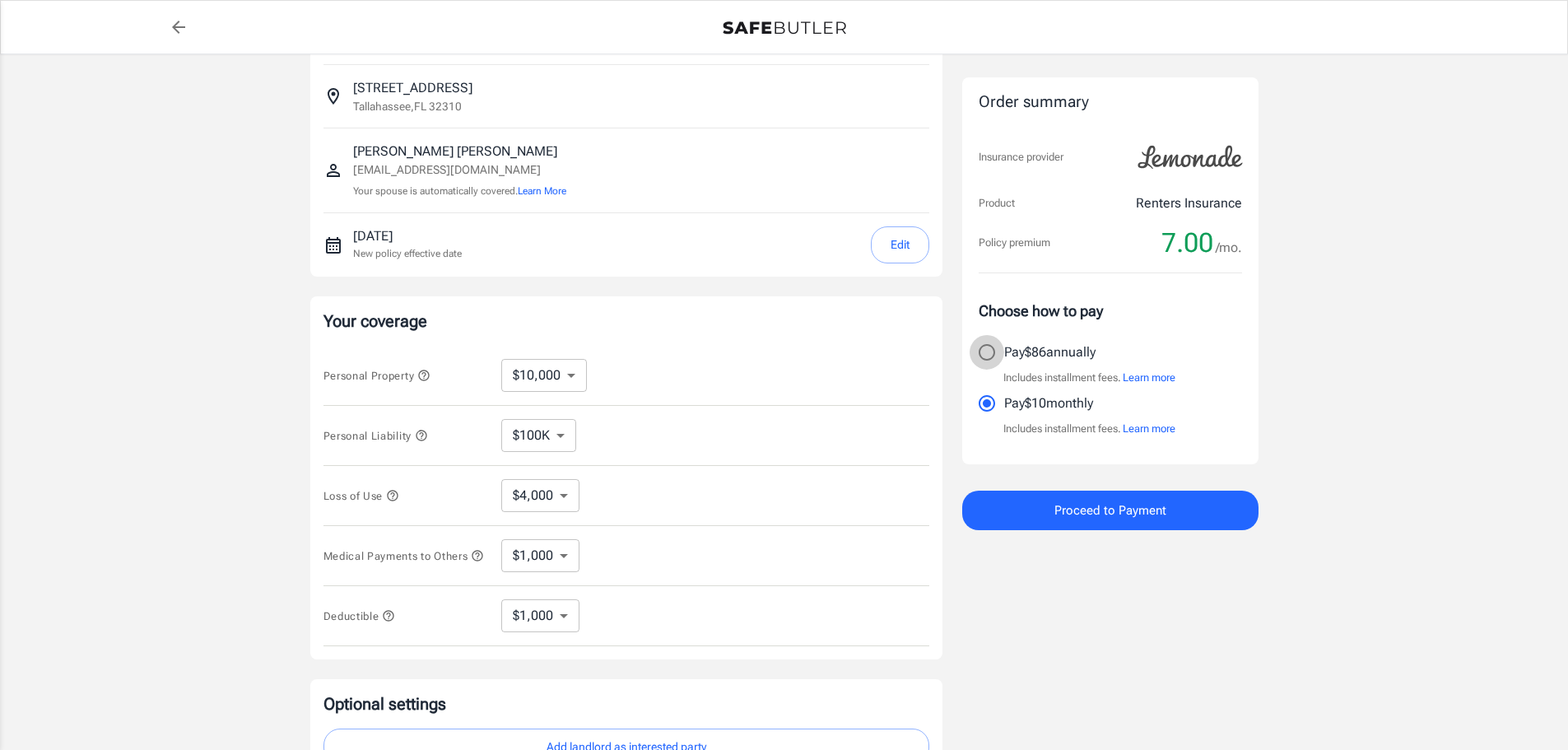
click at [985, 353] on input "Pay $86 annually" at bounding box center [988, 352] width 35 height 35
radio input "true"
click at [1081, 500] on span "Proceed to Payment" at bounding box center [1111, 510] width 112 height 21
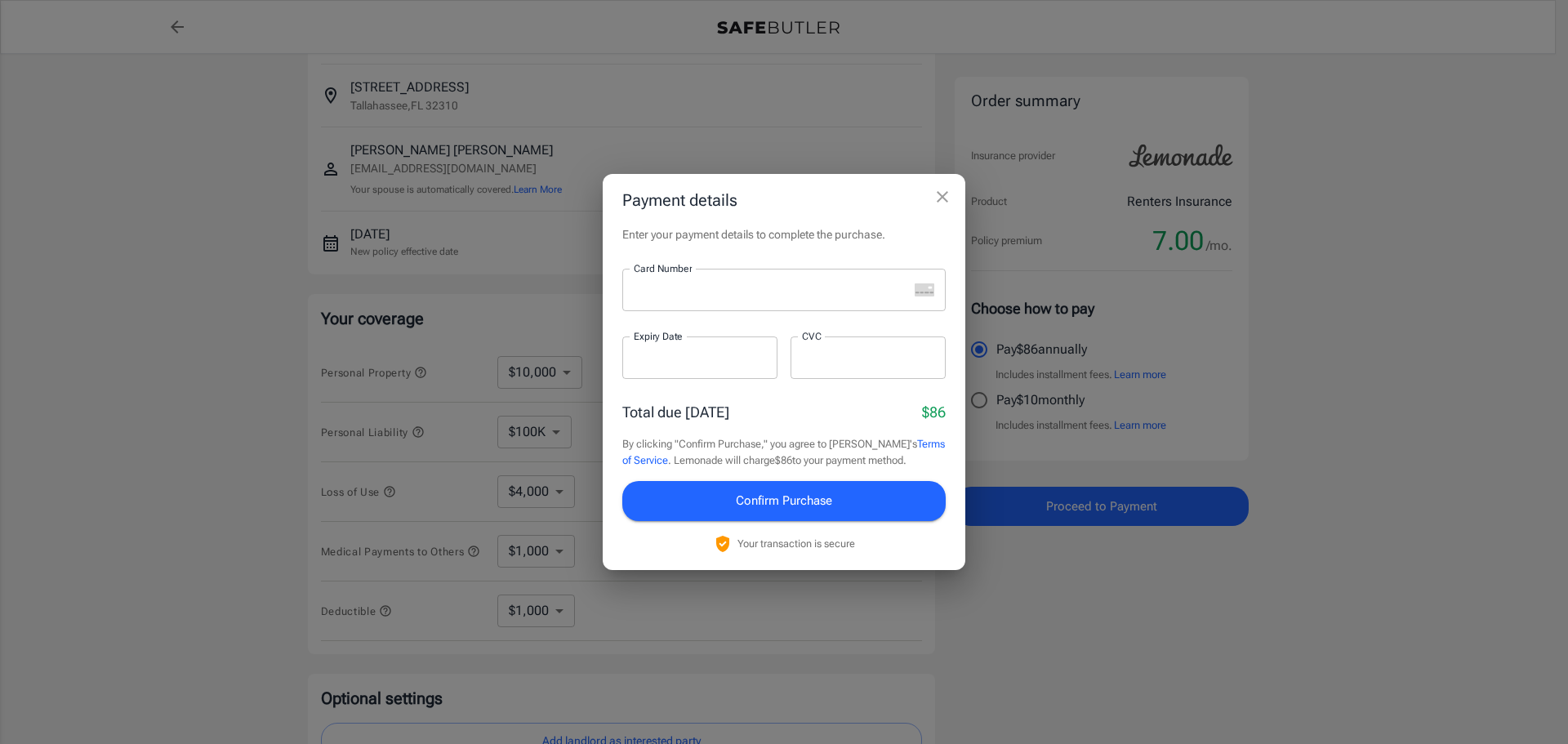
click at [732, 310] on div at bounding box center [765, 290] width 286 height 42
click at [668, 369] on div at bounding box center [699, 357] width 155 height 42
click at [813, 368] on div at bounding box center [868, 357] width 155 height 42
click at [829, 407] on div "Total due [DATE] $86" at bounding box center [784, 412] width 323 height 22
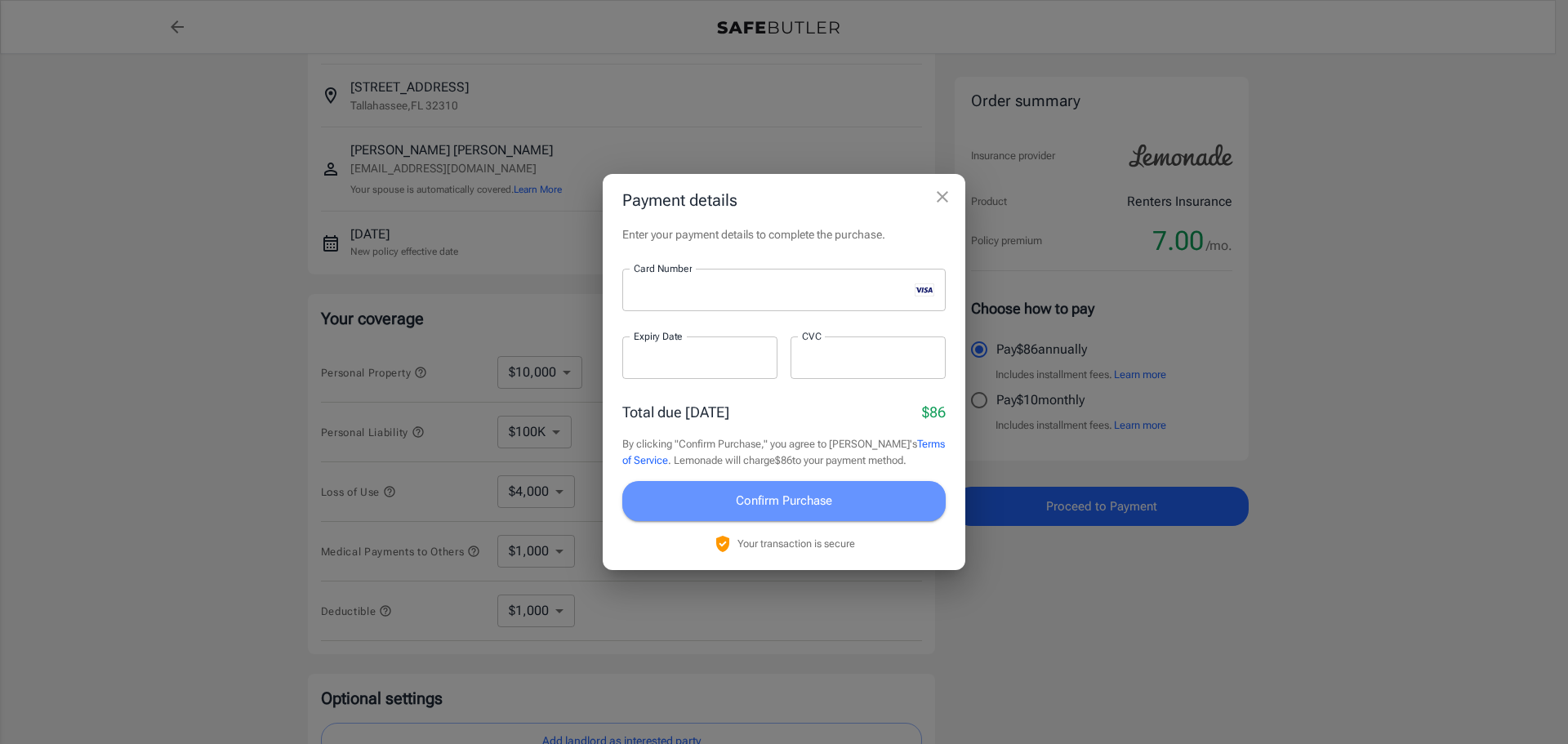
click at [792, 509] on span "Confirm Purchase" at bounding box center [784, 500] width 96 height 21
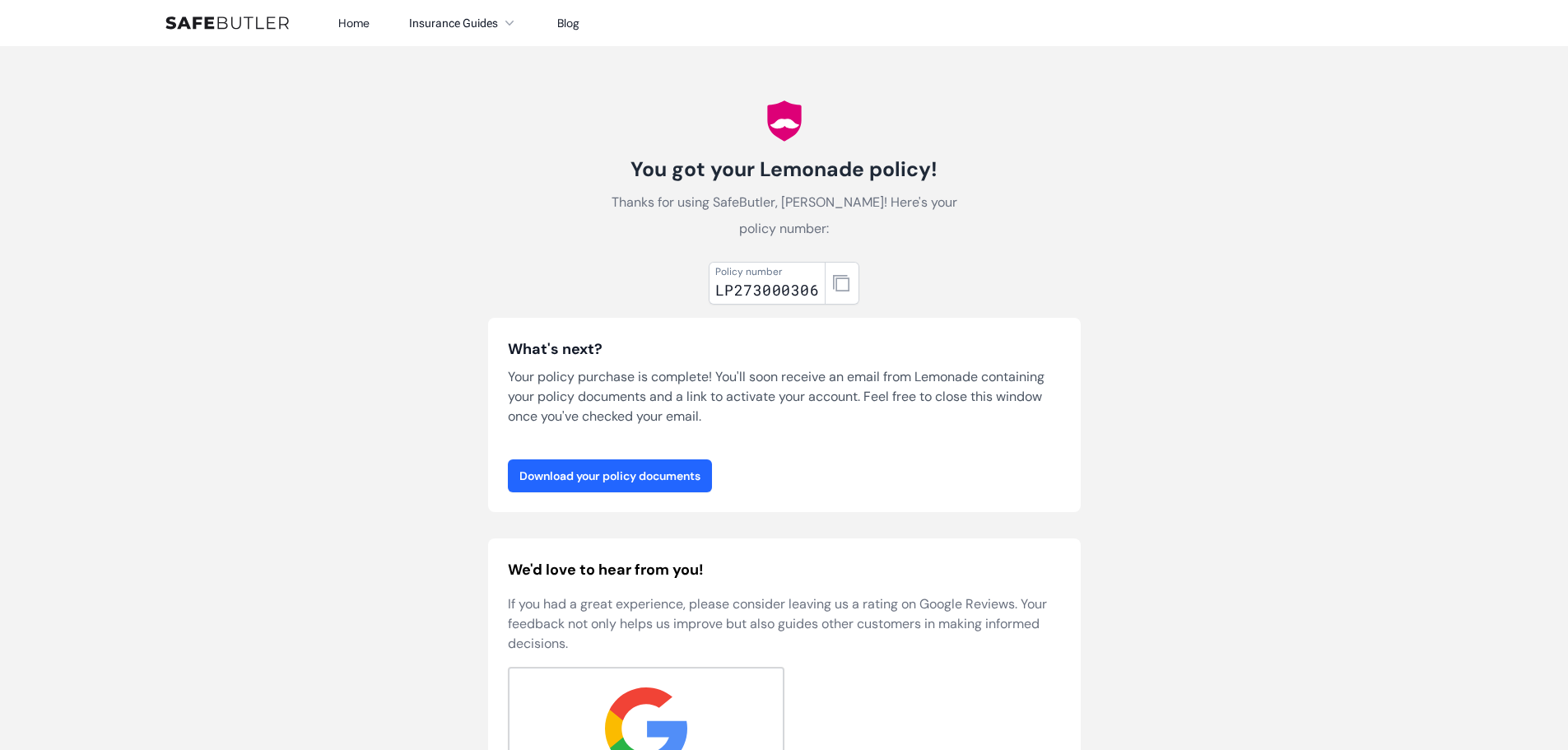
click at [674, 466] on link "Download your policy documents" at bounding box center [610, 476] width 205 height 33
